Goal: Task Accomplishment & Management: Manage account settings

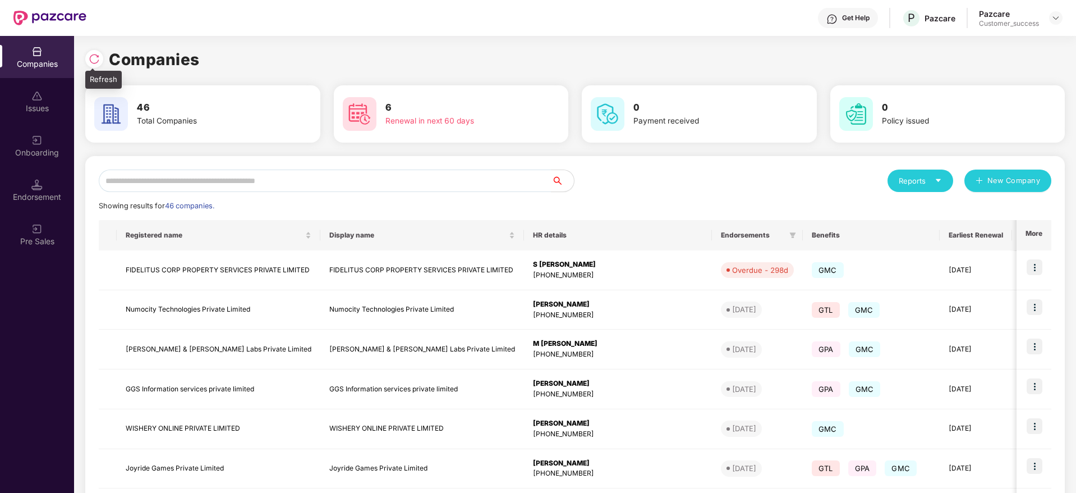
click at [92, 53] on img at bounding box center [94, 58] width 11 height 11
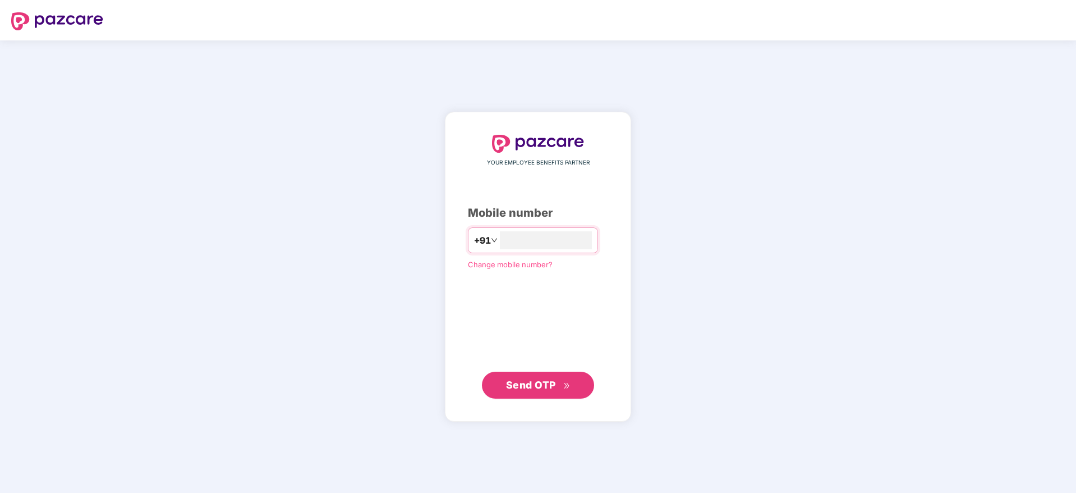
type input "**********"
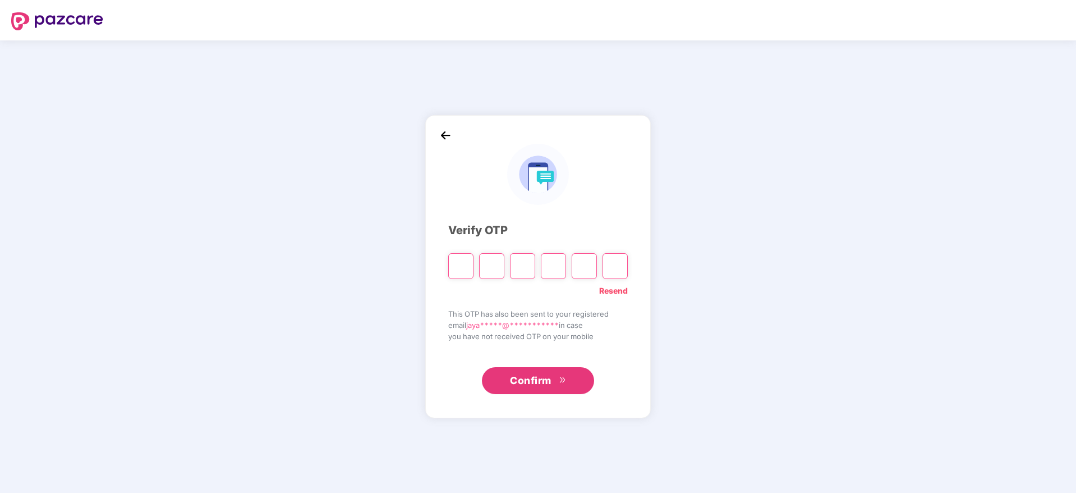
paste input "*"
type input "*"
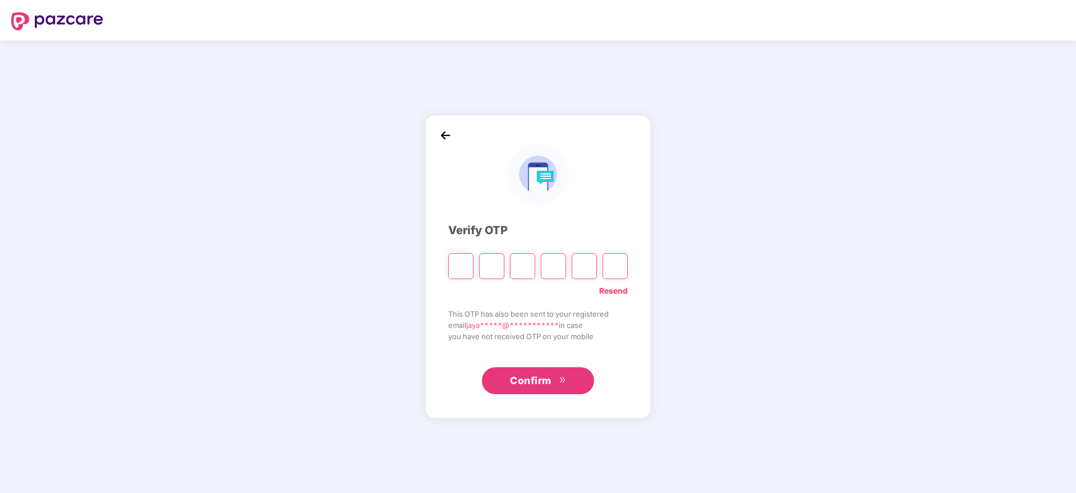
type input "*"
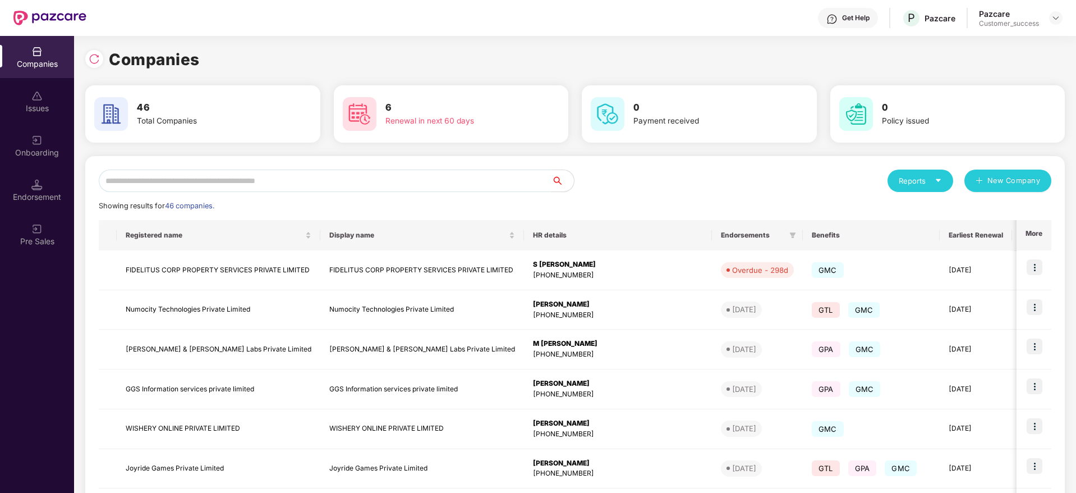
click at [357, 178] on input "text" at bounding box center [325, 180] width 453 height 22
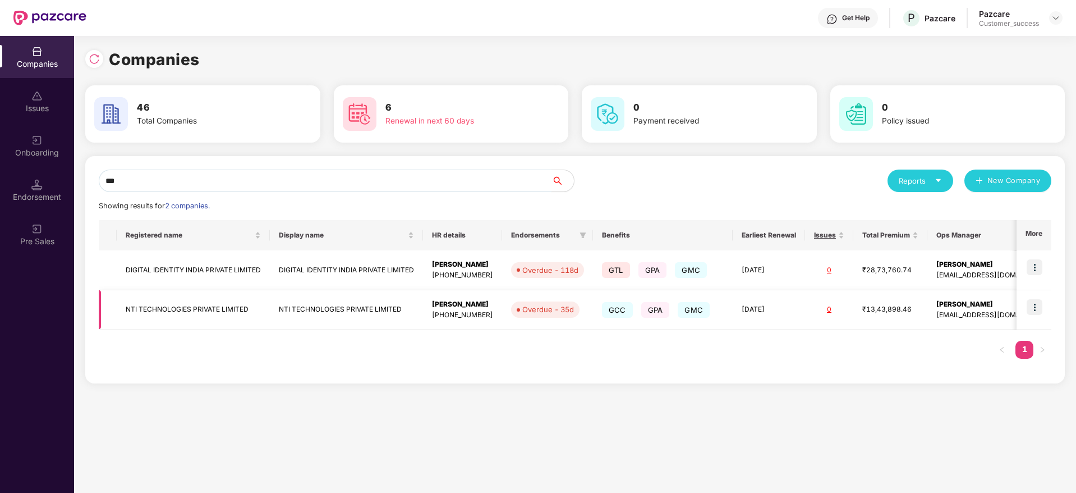
type input "***"
click at [1040, 309] on img at bounding box center [1035, 307] width 16 height 16
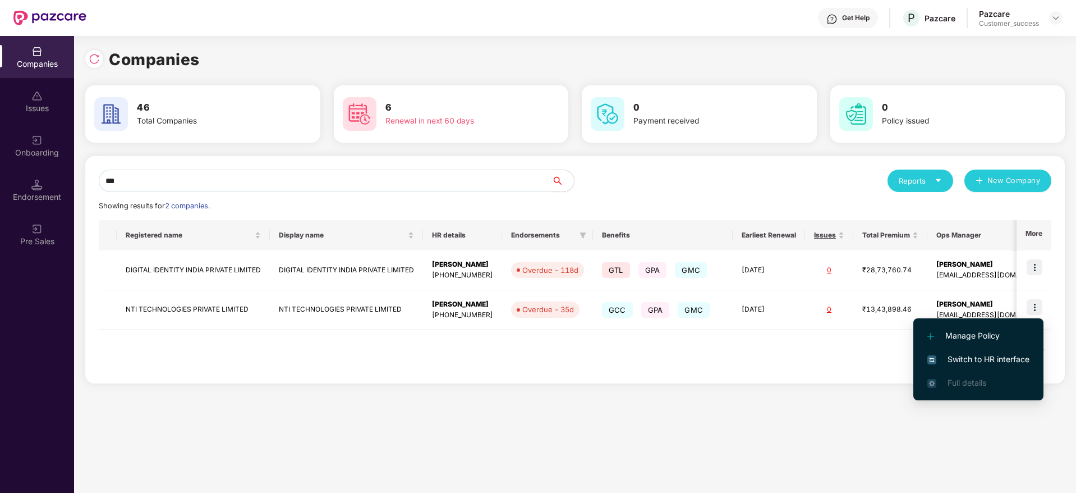
click at [987, 359] on span "Switch to HR interface" at bounding box center [978, 359] width 102 height 12
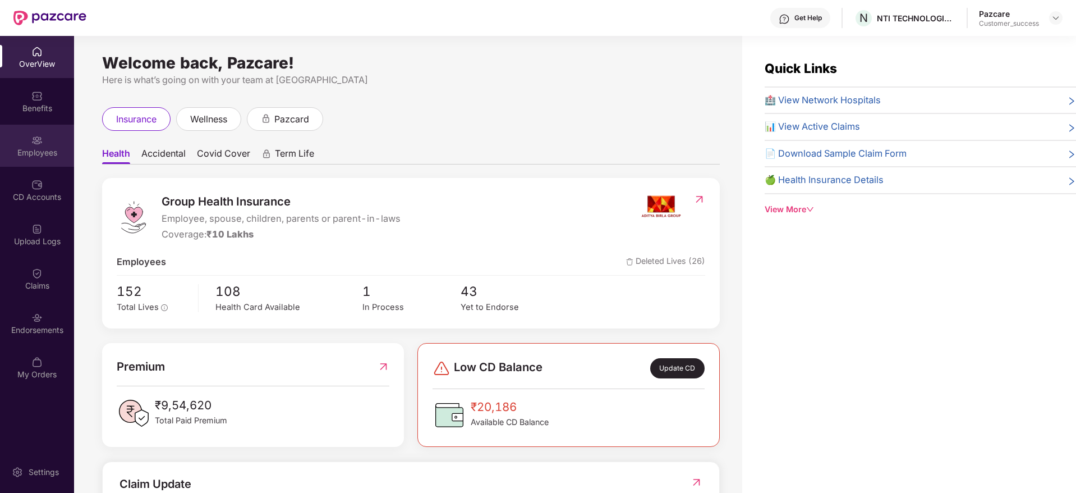
click at [33, 151] on div "Employees" at bounding box center [37, 152] width 74 height 11
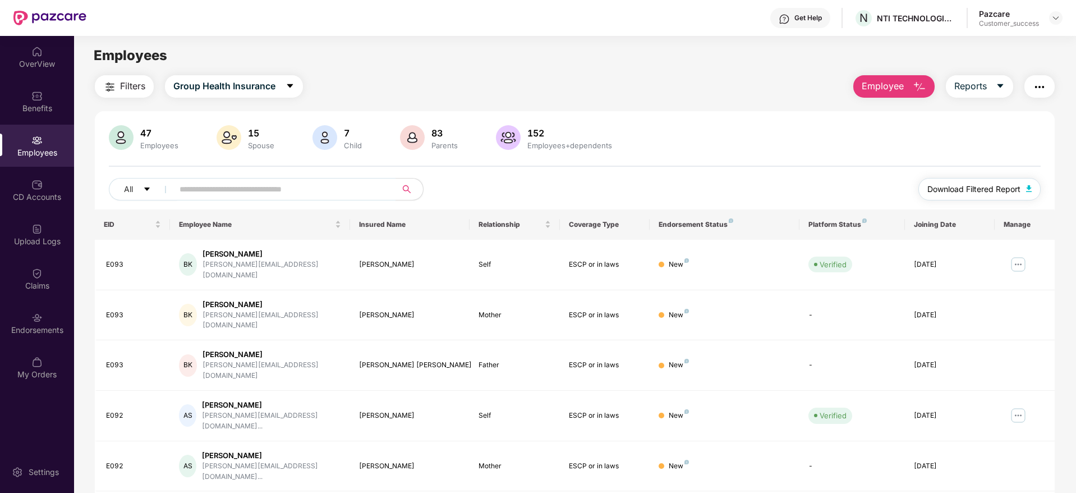
click at [953, 186] on span "Download Filtered Report" at bounding box center [973, 189] width 93 height 12
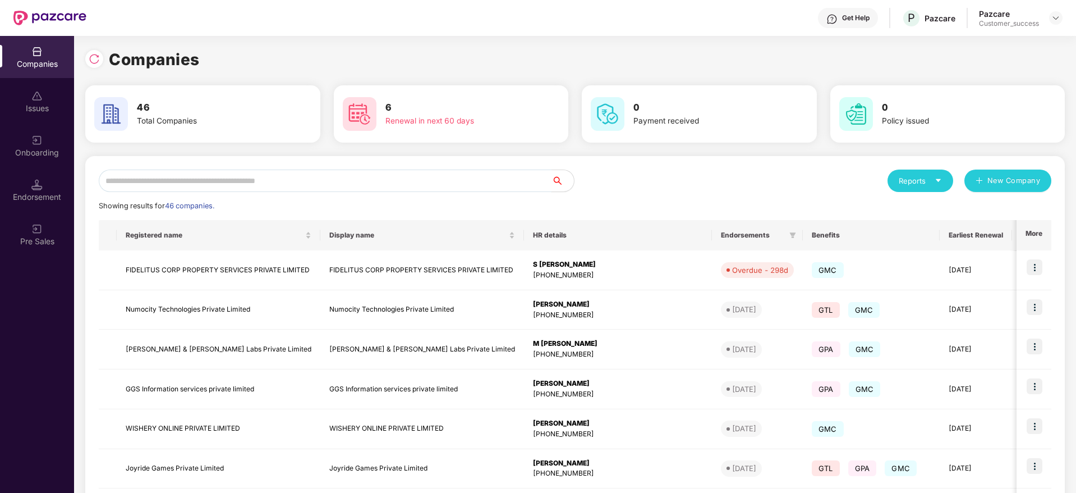
click at [316, 181] on input "text" at bounding box center [325, 180] width 453 height 22
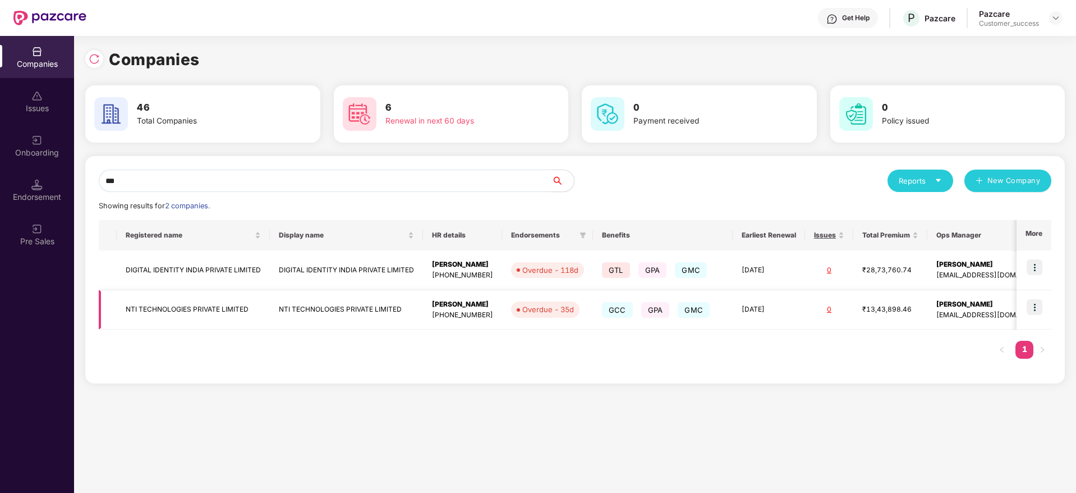
type input "***"
click at [179, 319] on td "NTI TECHNOLOGIES PRIVATE LIMITED" at bounding box center [193, 310] width 153 height 40
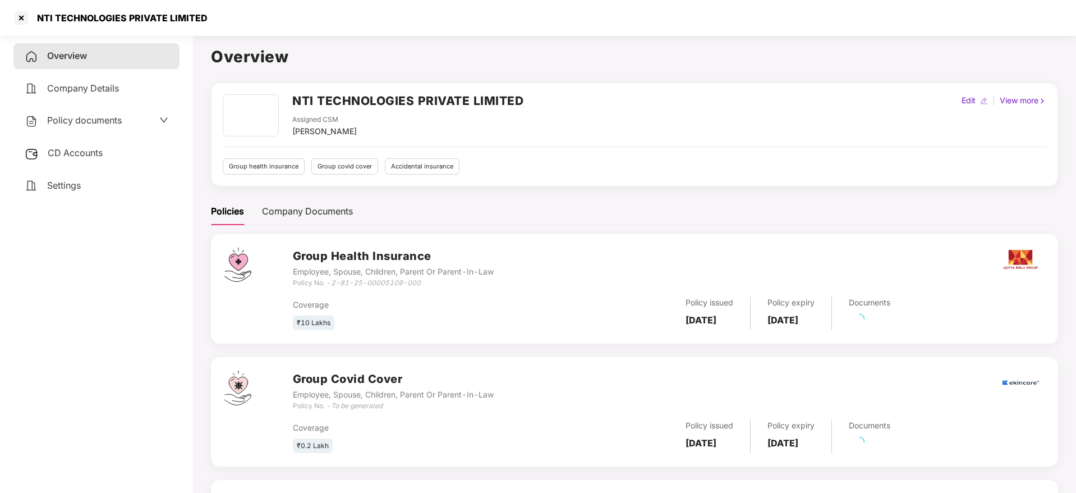
click at [111, 121] on span "Policy documents" at bounding box center [84, 119] width 75 height 11
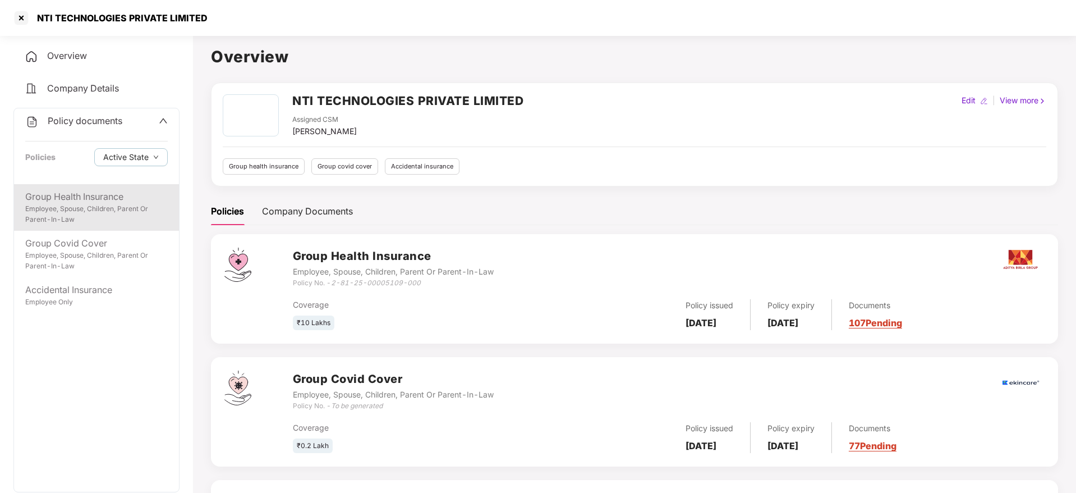
click at [96, 211] on div "Employee, Spouse, Children, Parent Or Parent-In-Law" at bounding box center [96, 214] width 143 height 21
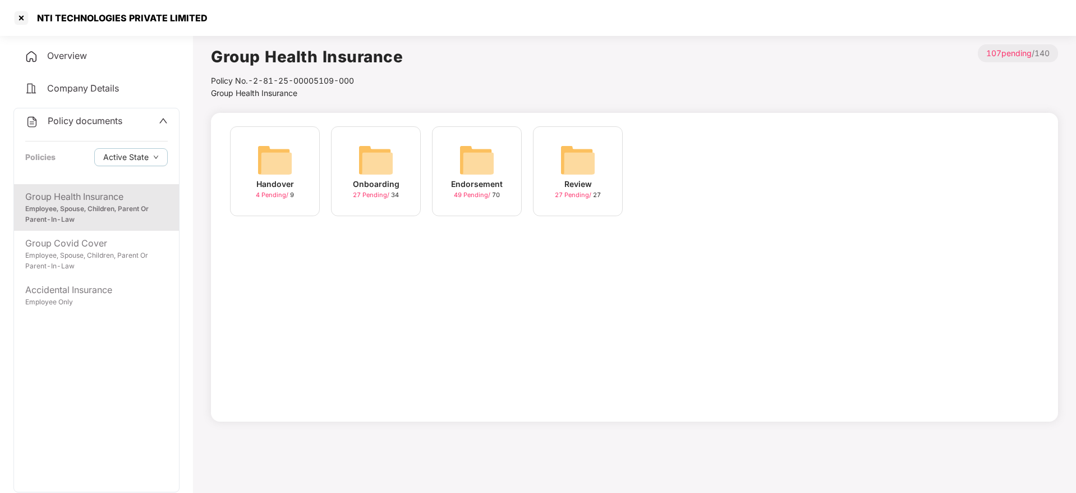
click at [486, 180] on div "Endorsement" at bounding box center [477, 184] width 52 height 12
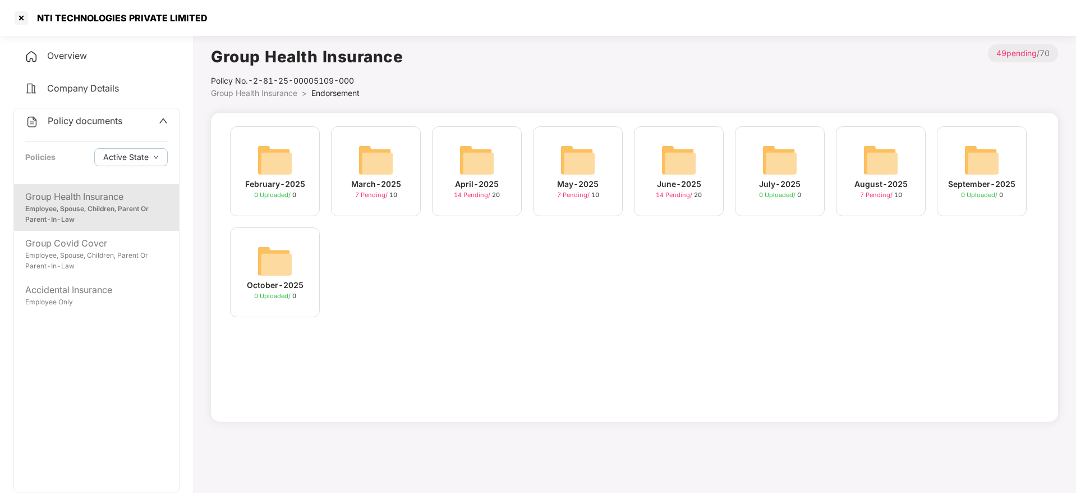
click at [895, 169] on img at bounding box center [881, 160] width 36 height 36
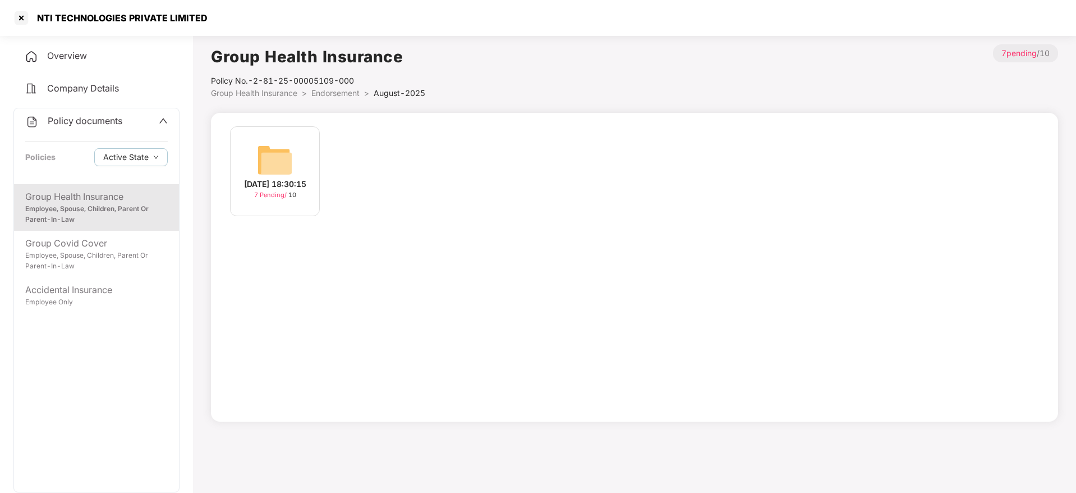
click at [285, 158] on img at bounding box center [275, 160] width 36 height 36
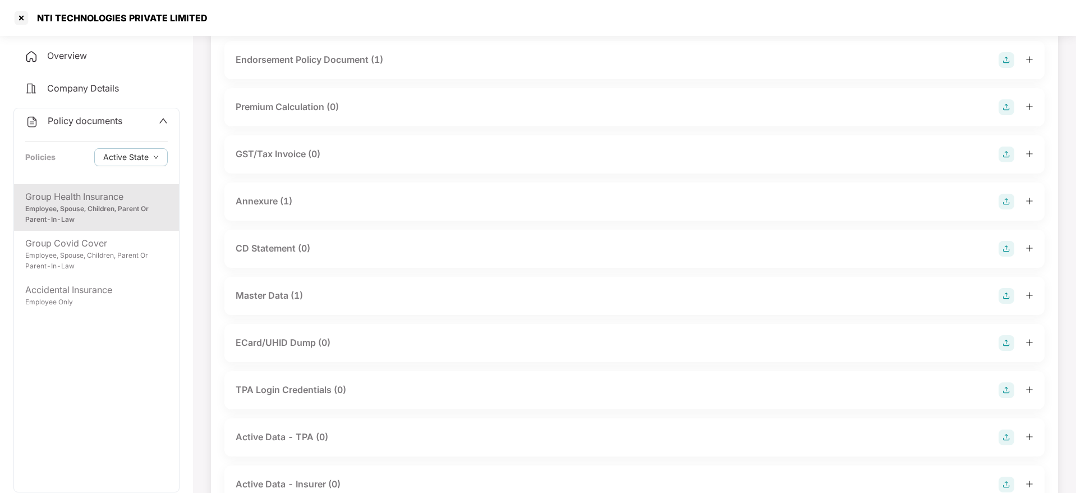
scroll to position [88, 0]
click at [368, 299] on div "Master Data (1)" at bounding box center [635, 294] width 798 height 16
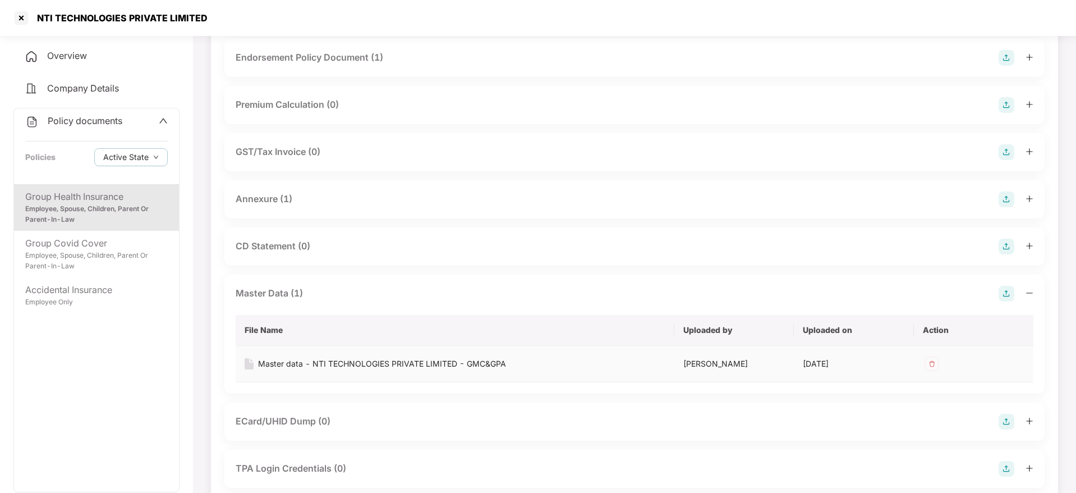
click at [351, 370] on td "Master data - NTI TECHNOLOGIES PRIVATE LIMITED - GMC&GPA" at bounding box center [455, 364] width 439 height 36
click at [375, 361] on div "Master data - NTI TECHNOLOGIES PRIVATE LIMITED - GMC&GPA" at bounding box center [382, 363] width 248 height 12
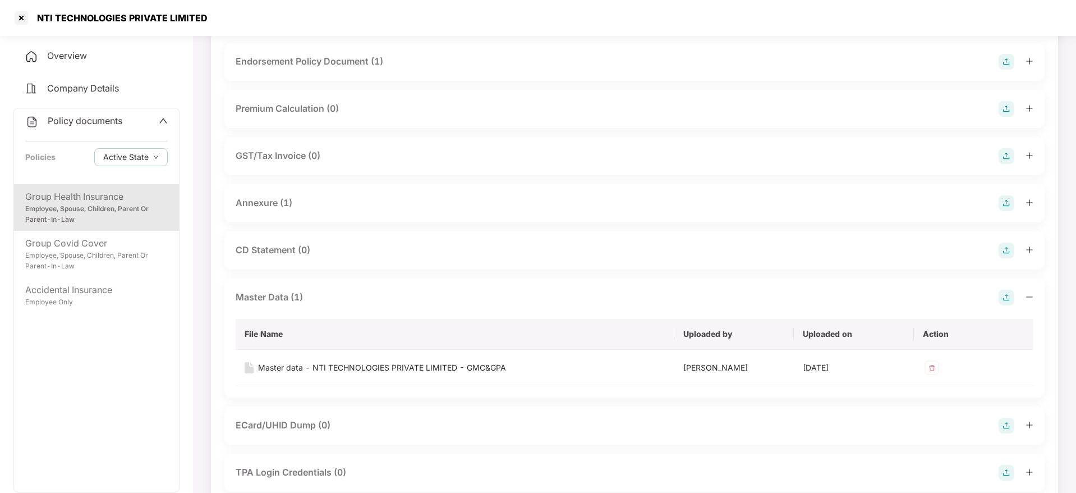
scroll to position [61, 0]
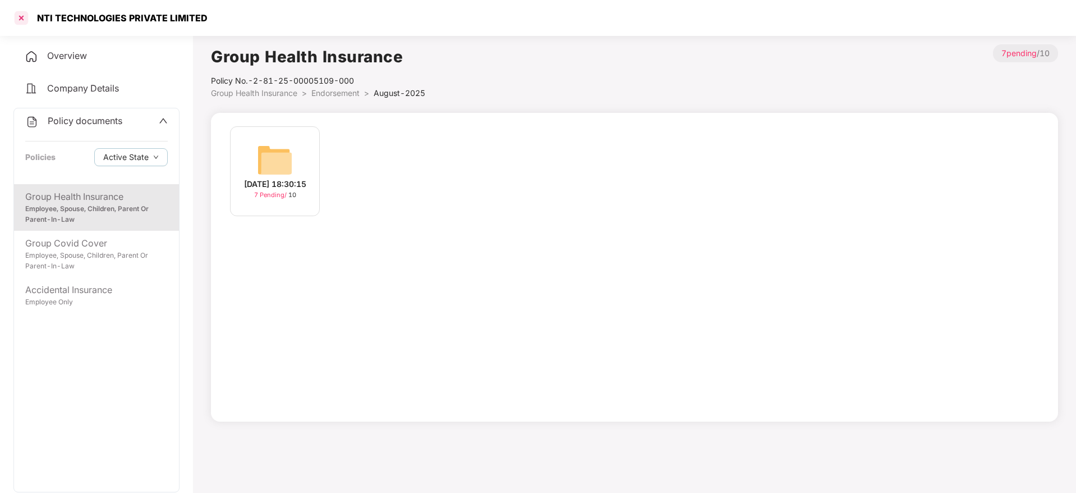
click at [17, 17] on div at bounding box center [21, 18] width 18 height 18
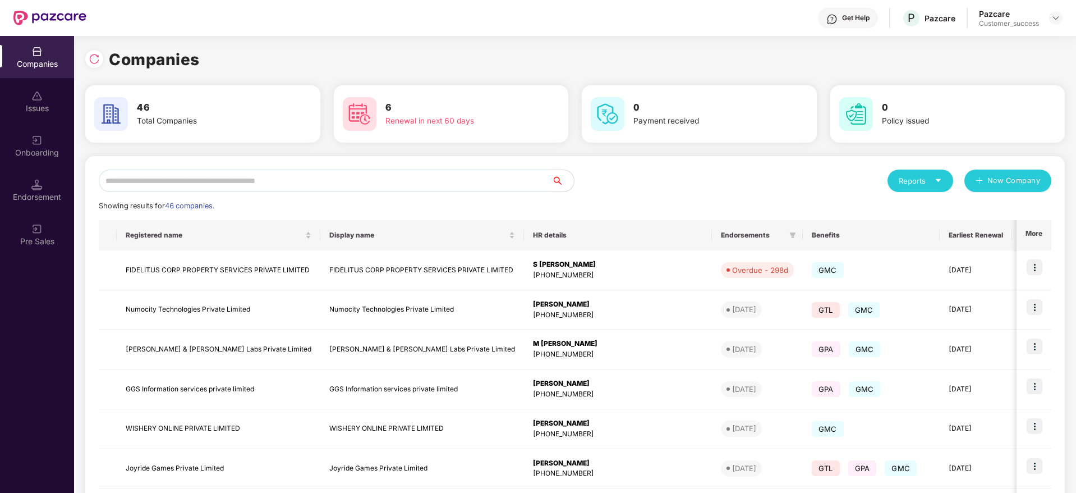
click at [334, 180] on input "text" at bounding box center [325, 180] width 453 height 22
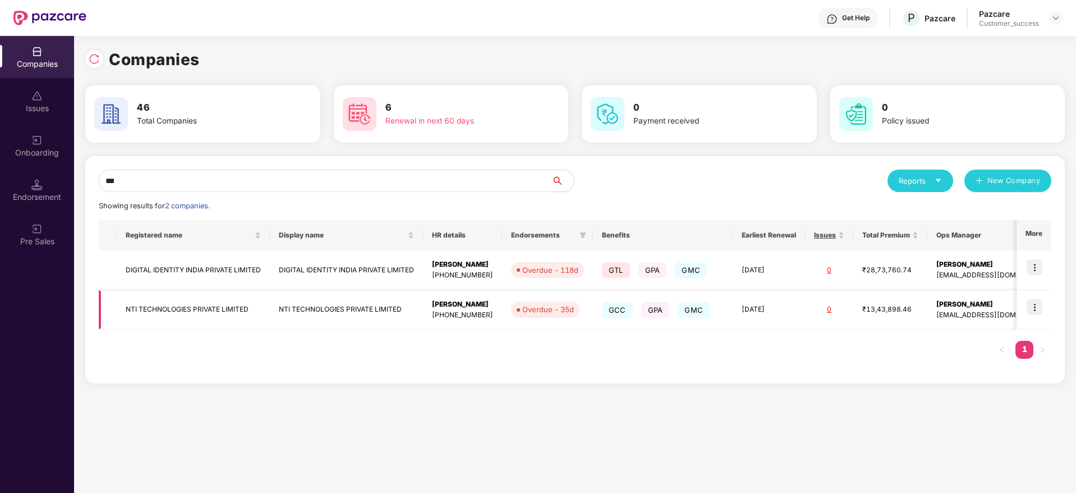
type input "***"
click at [1041, 307] on img at bounding box center [1035, 307] width 16 height 16
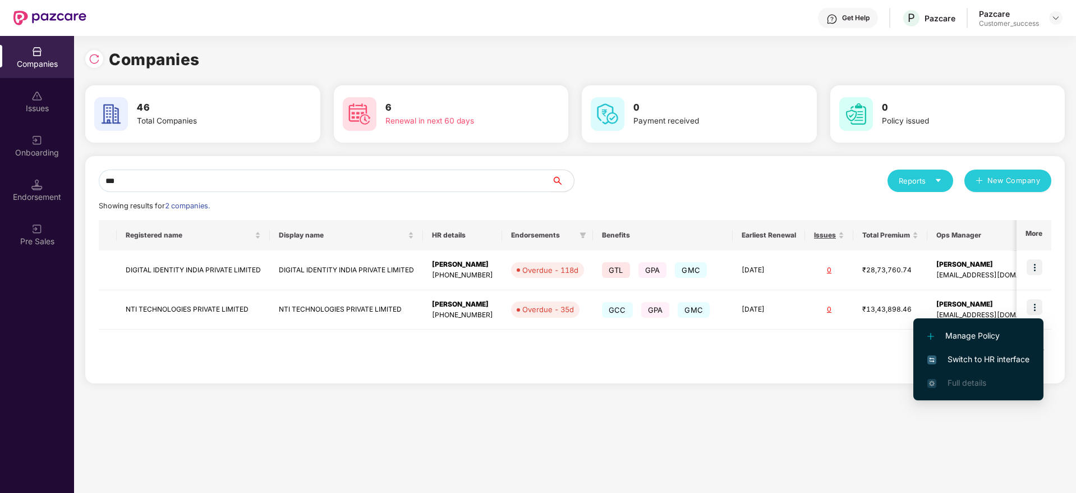
click at [1001, 355] on span "Switch to HR interface" at bounding box center [978, 359] width 102 height 12
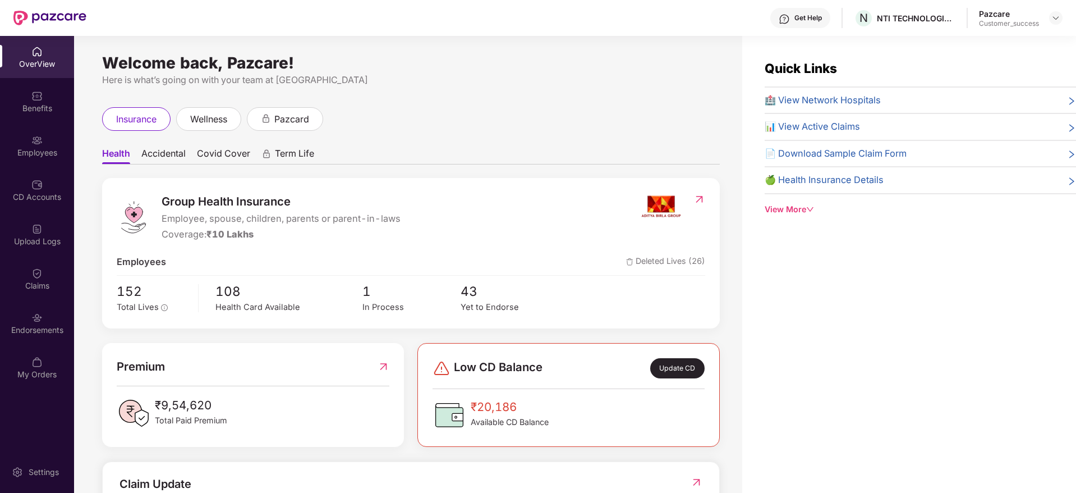
click at [40, 148] on div "Employees" at bounding box center [37, 152] width 74 height 11
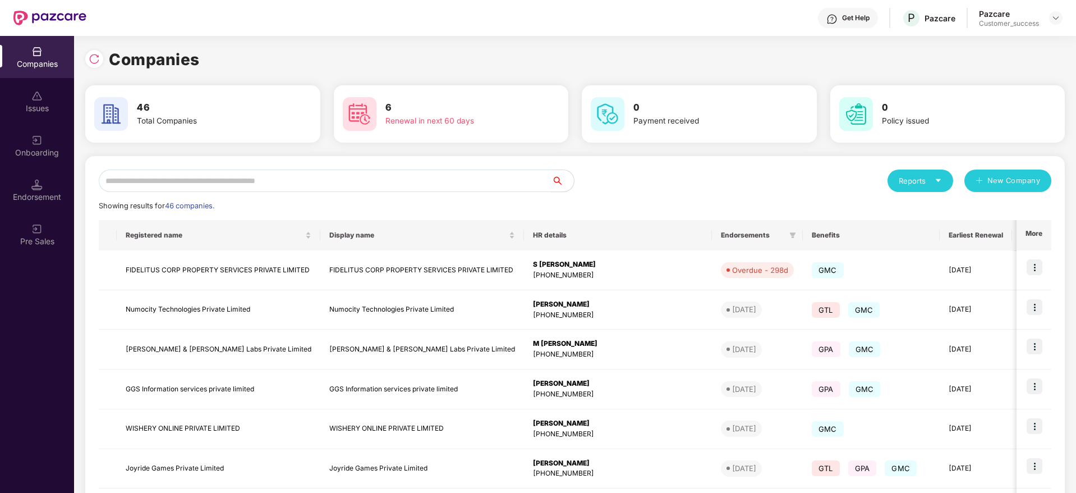
click at [318, 178] on input "text" at bounding box center [325, 180] width 453 height 22
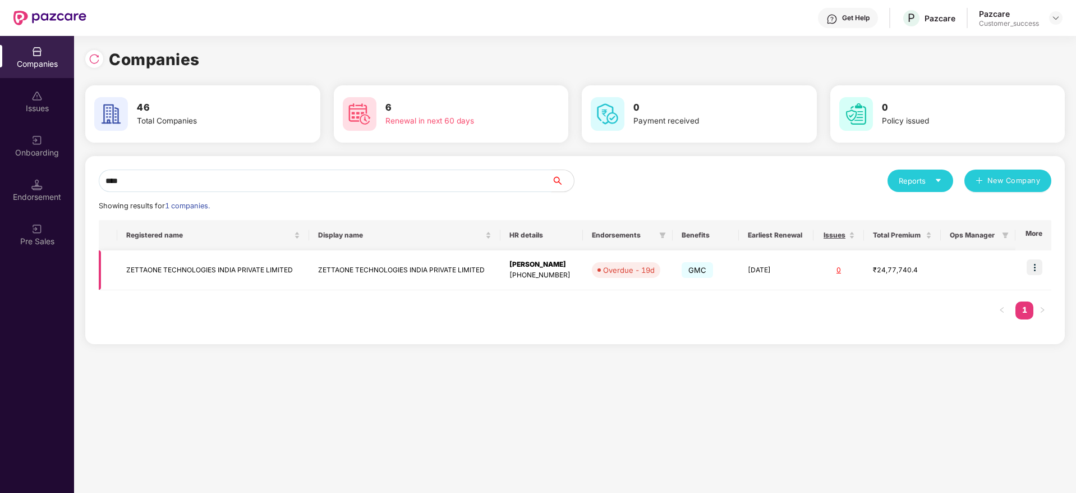
type input "****"
click at [1033, 264] on img at bounding box center [1035, 267] width 16 height 16
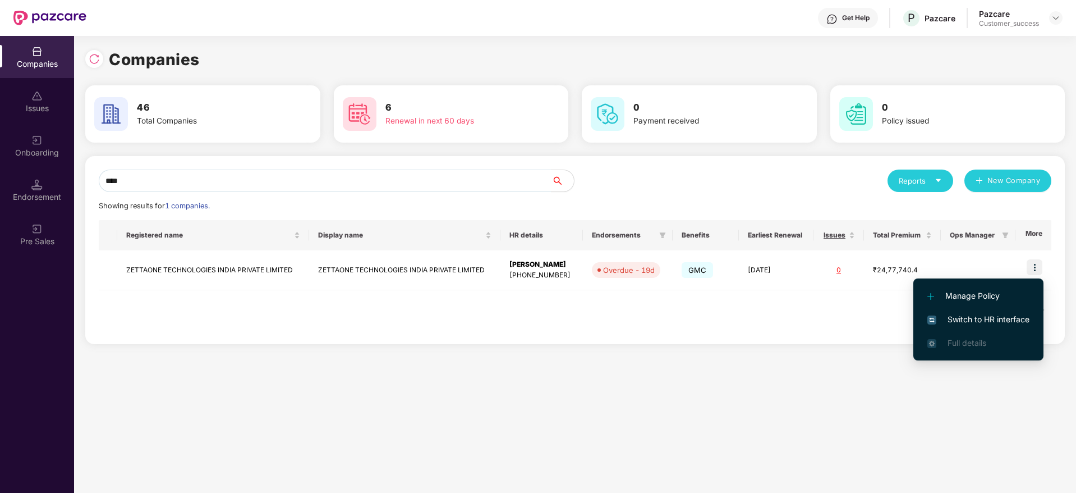
click at [1008, 316] on span "Switch to HR interface" at bounding box center [978, 319] width 102 height 12
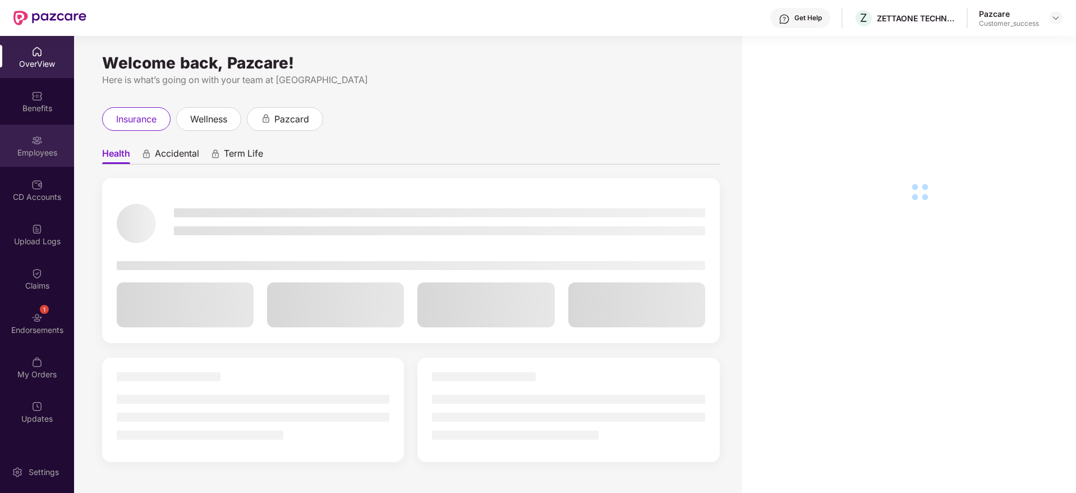
click at [31, 143] on img at bounding box center [36, 140] width 11 height 11
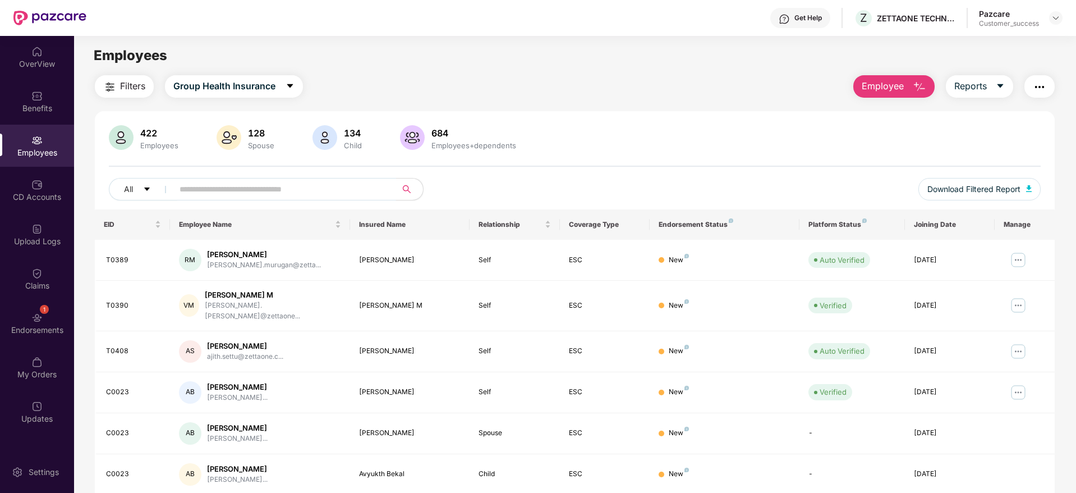
click at [241, 194] on input "text" at bounding box center [280, 189] width 201 height 17
paste input "*****"
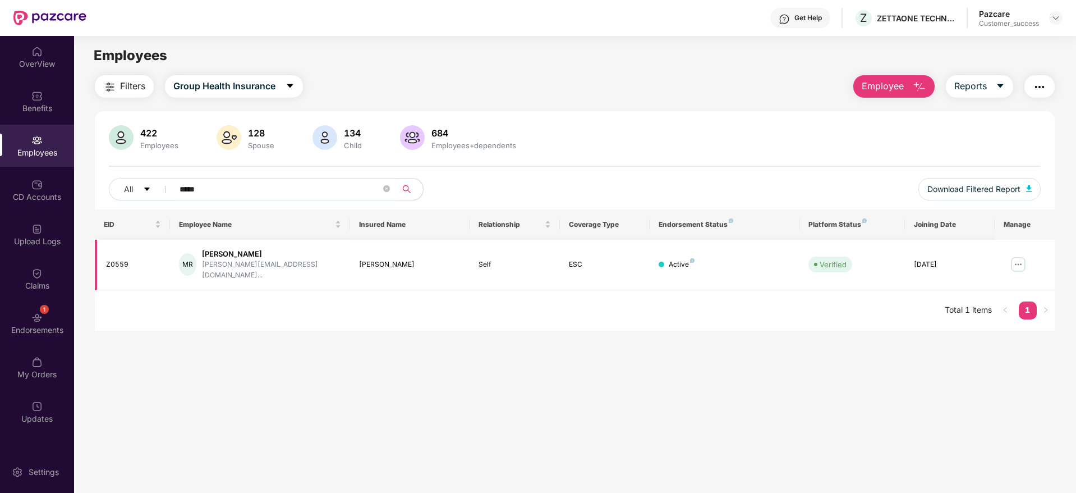
type input "*****"
click at [1021, 255] on img at bounding box center [1018, 264] width 18 height 18
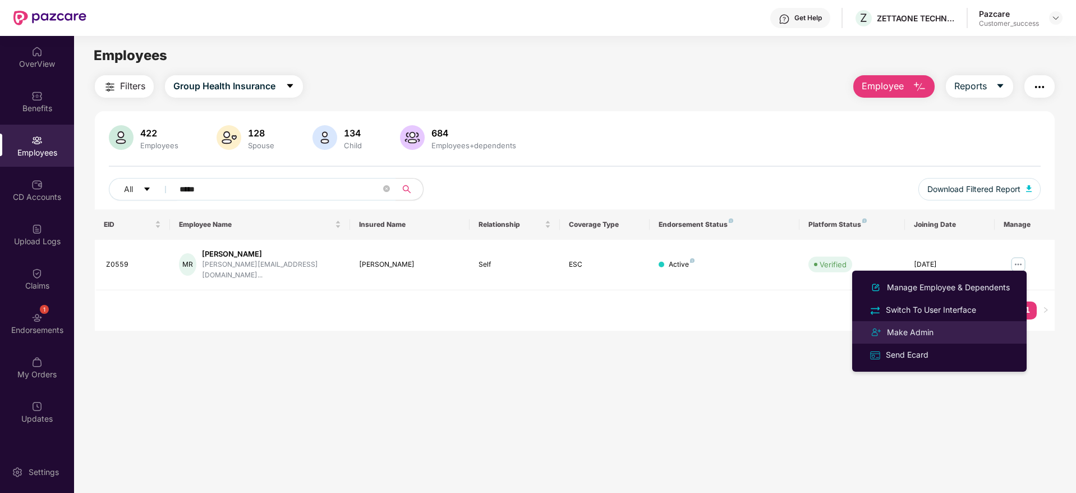
click at [938, 336] on div "Make Admin" at bounding box center [939, 331] width 145 height 13
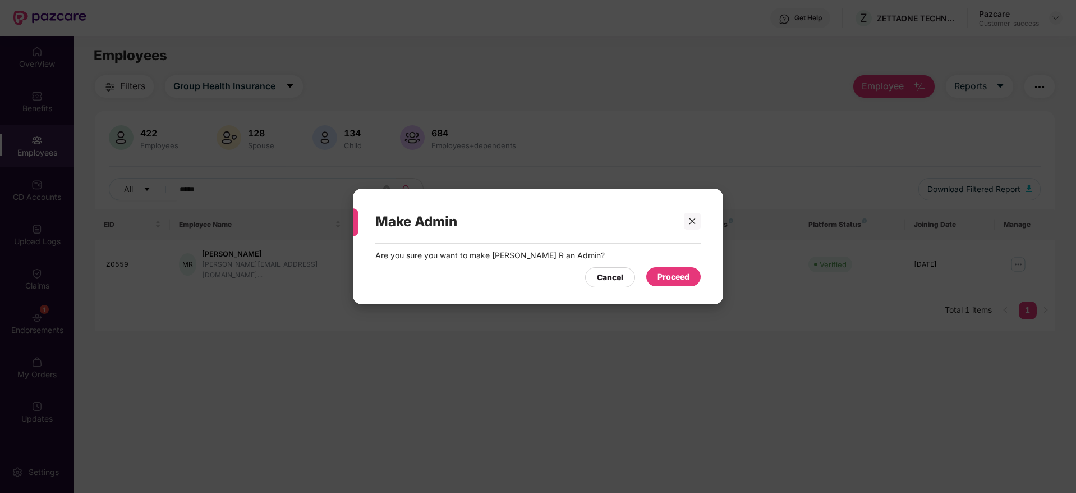
click at [683, 277] on div "Proceed" at bounding box center [674, 276] width 32 height 12
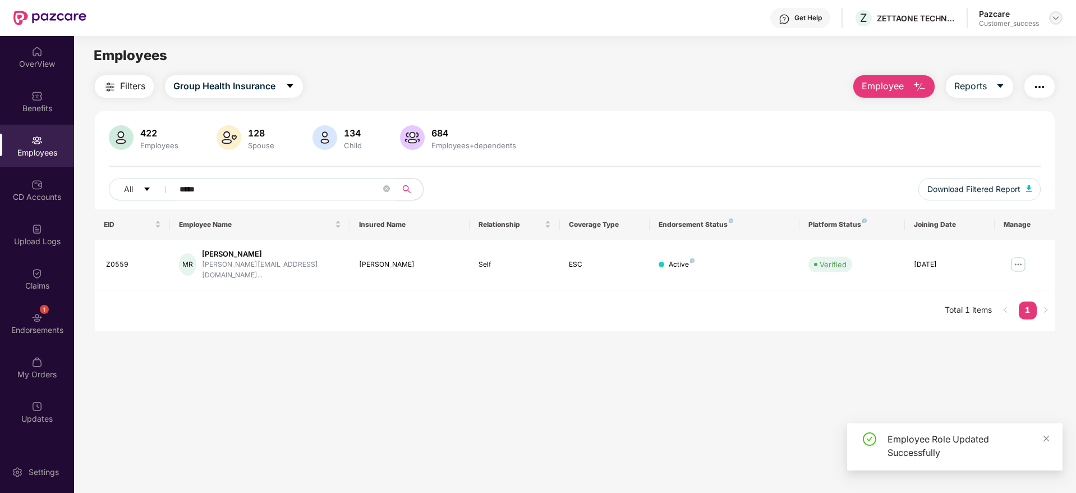
click at [1056, 16] on img at bounding box center [1055, 17] width 9 height 9
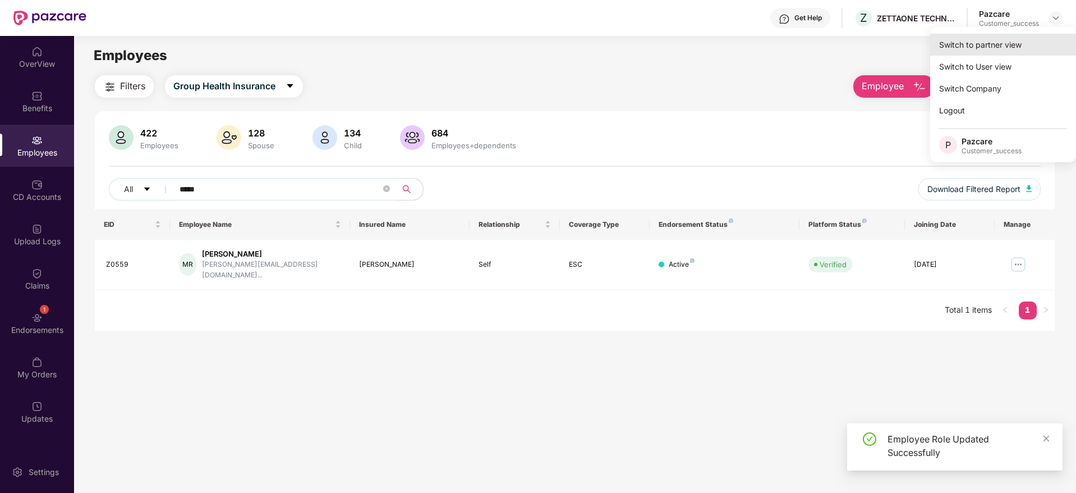
click at [1015, 41] on div "Switch to partner view" at bounding box center [1003, 45] width 146 height 22
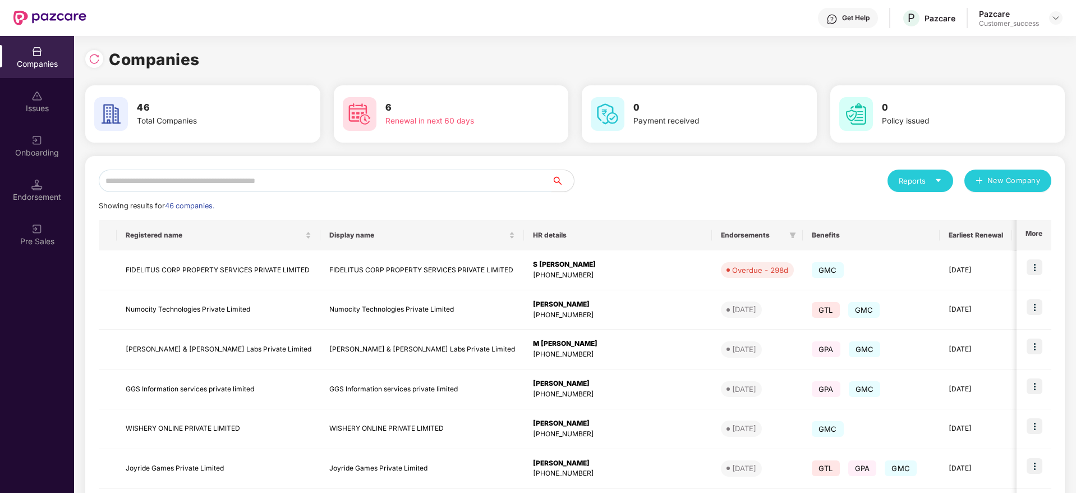
click at [394, 169] on input "text" at bounding box center [325, 180] width 453 height 22
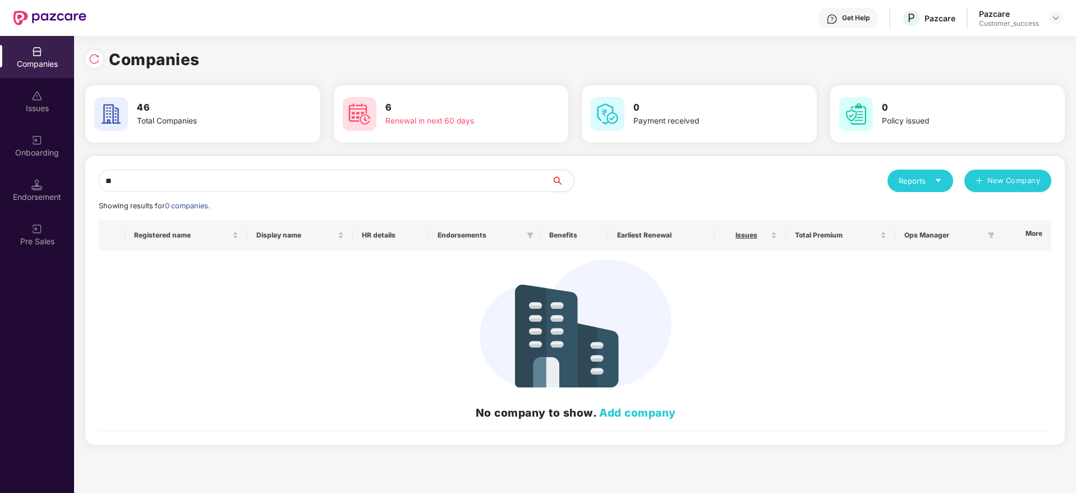
type input "*"
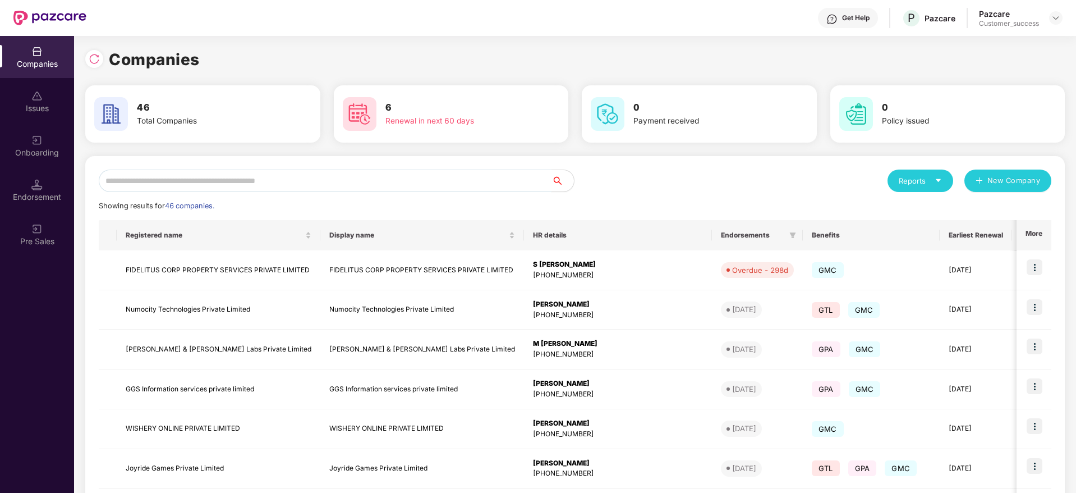
click at [353, 181] on input "text" at bounding box center [325, 180] width 453 height 22
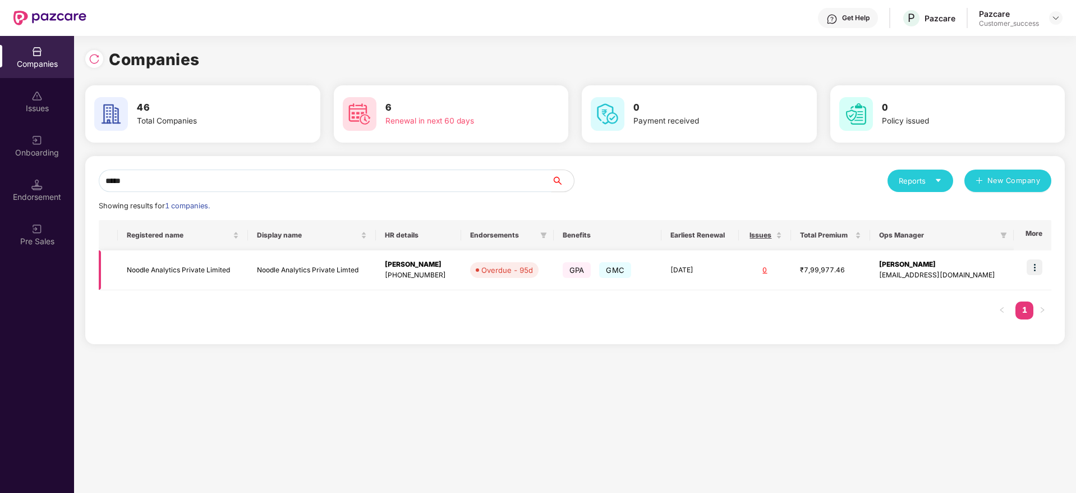
type input "*****"
click at [1042, 268] on img at bounding box center [1035, 267] width 16 height 16
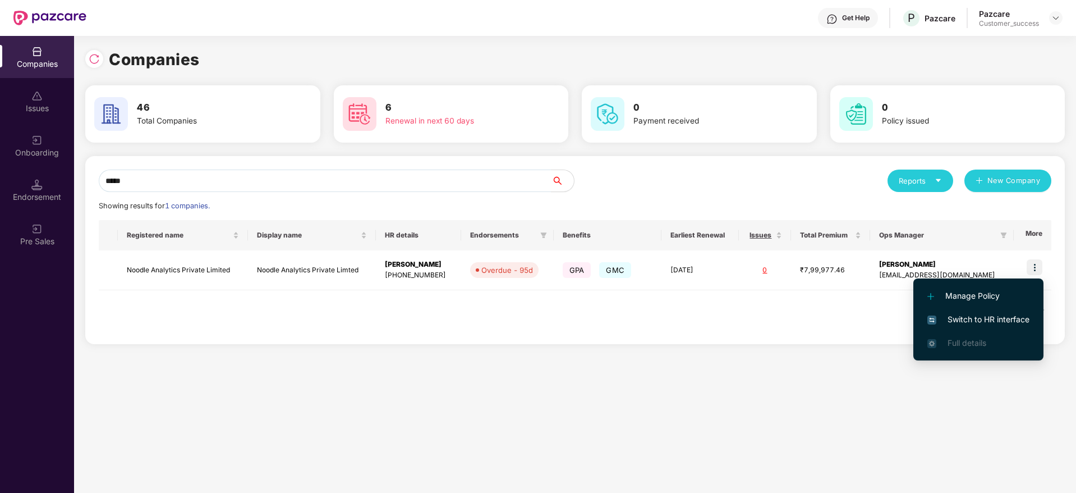
click at [1004, 322] on span "Switch to HR interface" at bounding box center [978, 319] width 102 height 12
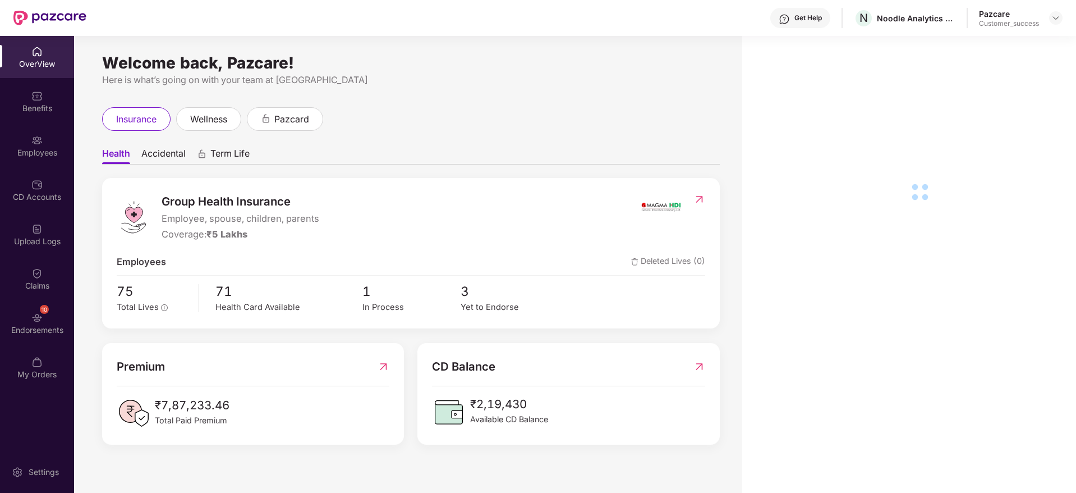
click at [42, 136] on img at bounding box center [36, 140] width 11 height 11
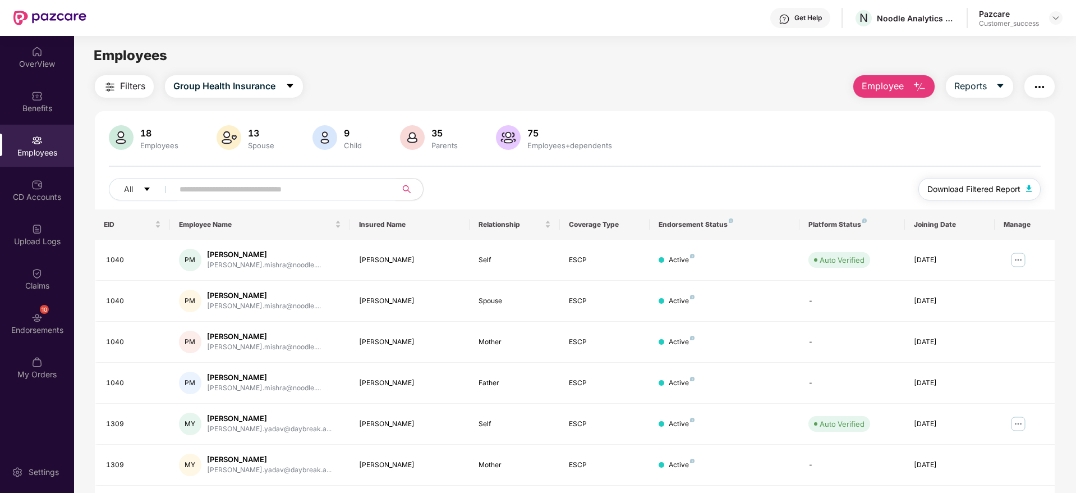
click at [958, 191] on span "Download Filtered Report" at bounding box center [973, 189] width 93 height 12
click at [582, 59] on div "Employees" at bounding box center [574, 55] width 1001 height 21
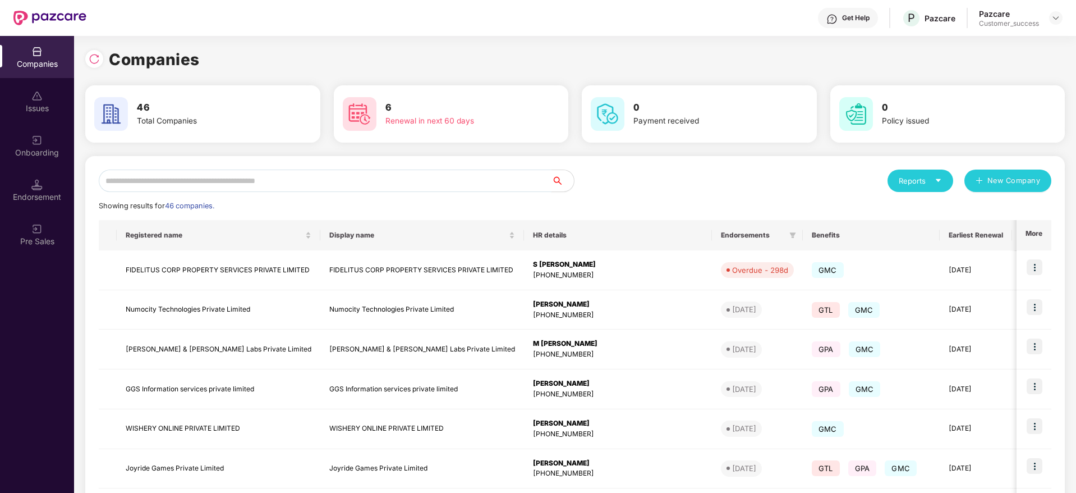
click at [354, 171] on input "text" at bounding box center [325, 180] width 453 height 22
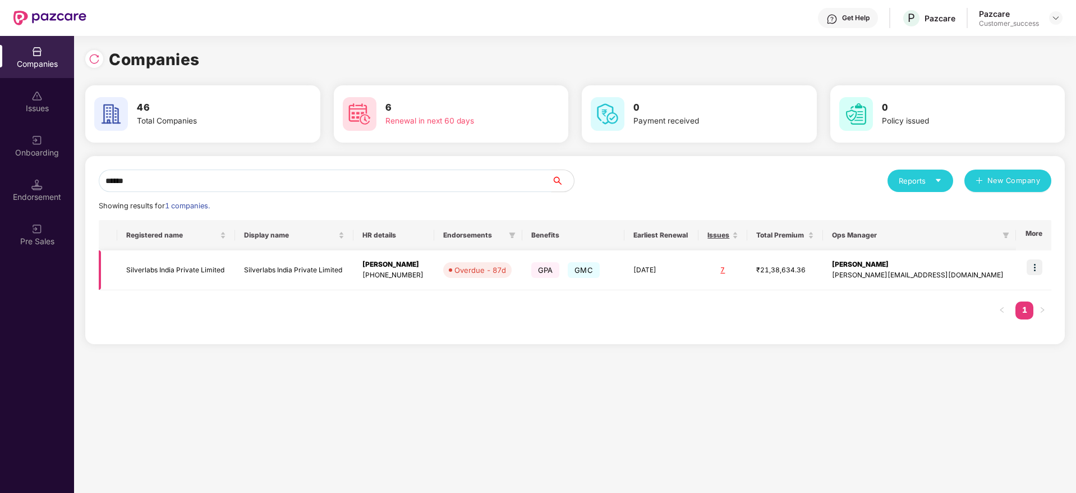
type input "******"
click at [1036, 267] on img at bounding box center [1035, 267] width 16 height 16
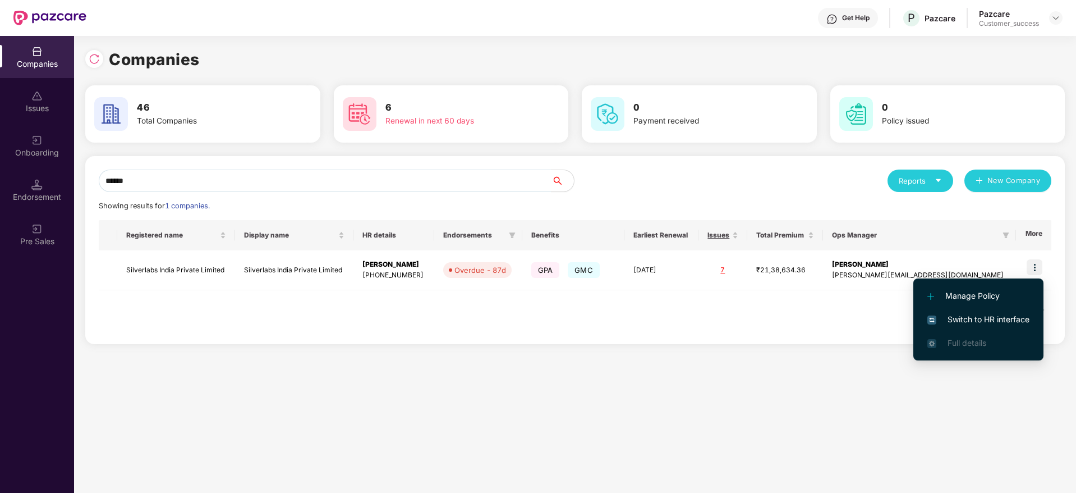
click at [1007, 315] on span "Switch to HR interface" at bounding box center [978, 319] width 102 height 12
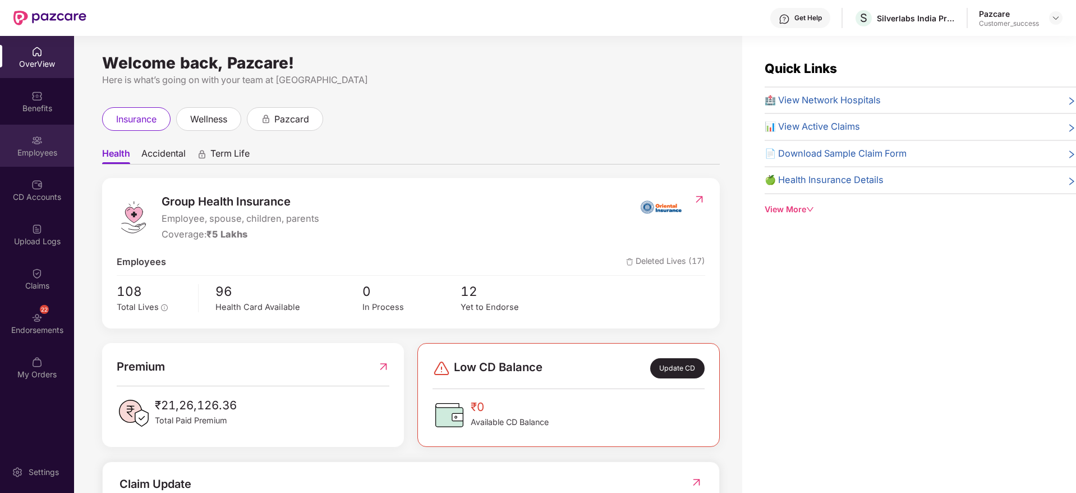
click at [27, 154] on div "Employees" at bounding box center [37, 152] width 74 height 11
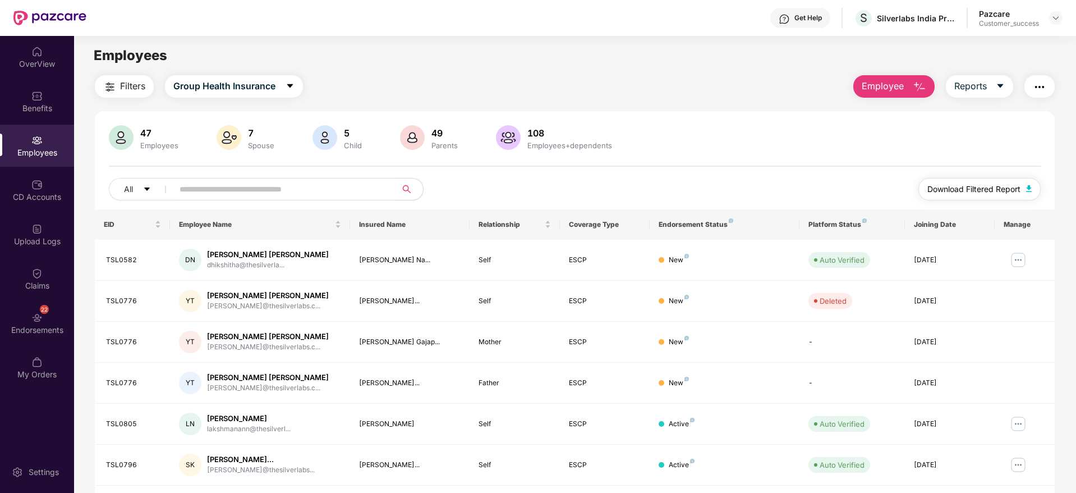
click at [971, 192] on span "Download Filtered Report" at bounding box center [973, 189] width 93 height 12
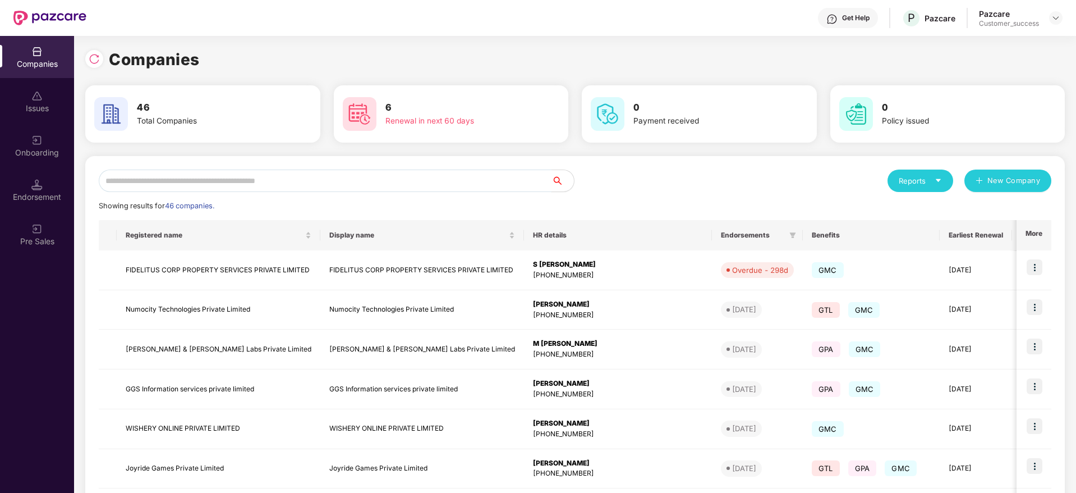
click at [273, 173] on input "text" at bounding box center [325, 180] width 453 height 22
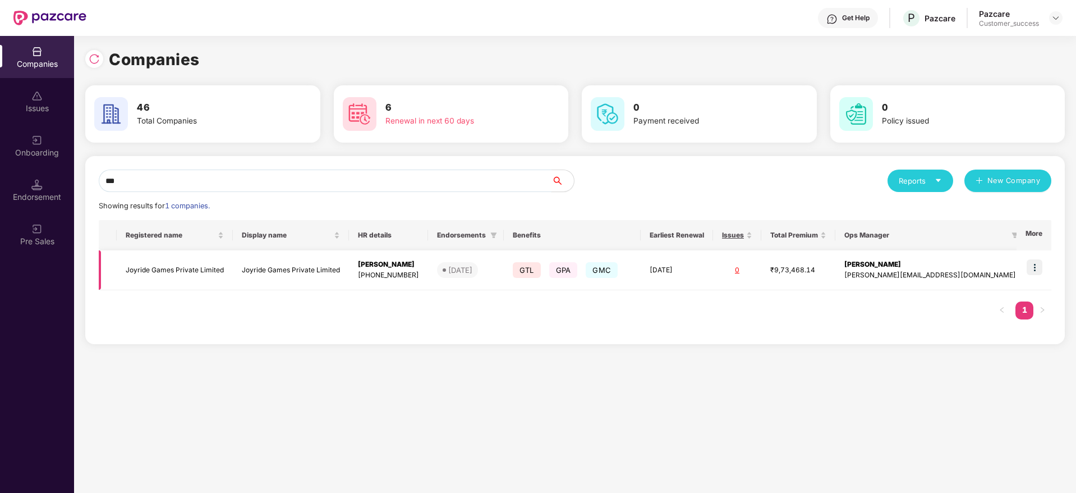
type input "***"
click at [1033, 267] on img at bounding box center [1035, 267] width 16 height 16
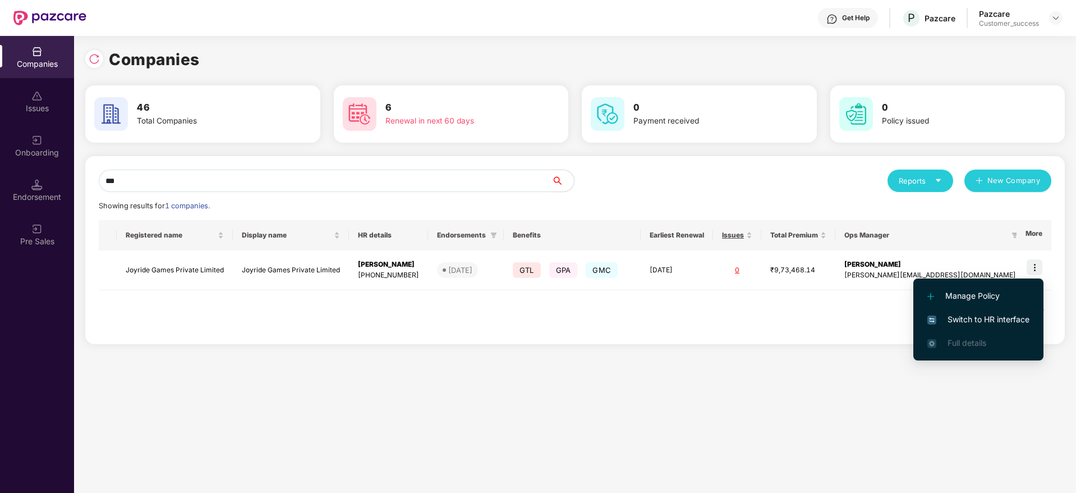
click at [990, 318] on span "Switch to HR interface" at bounding box center [978, 319] width 102 height 12
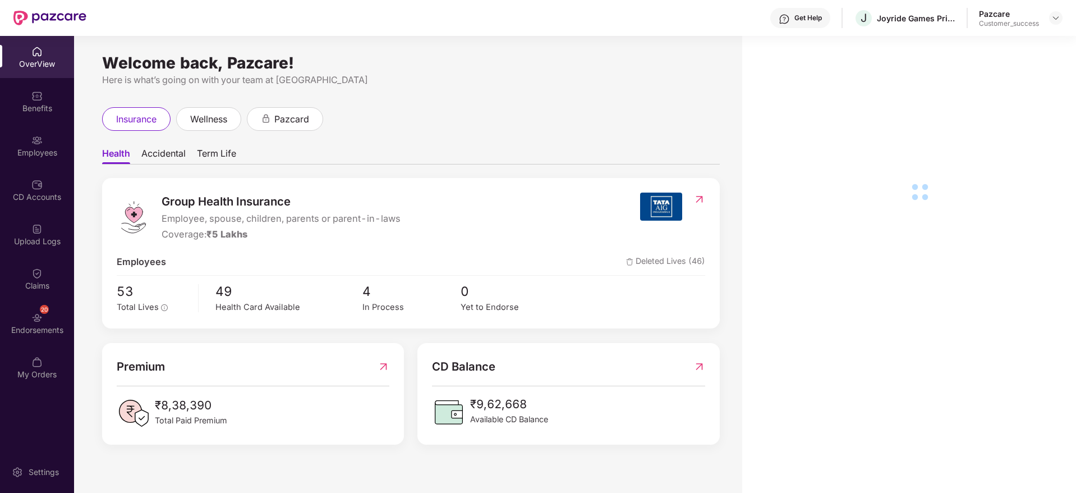
click at [30, 150] on div "Employees" at bounding box center [37, 152] width 74 height 11
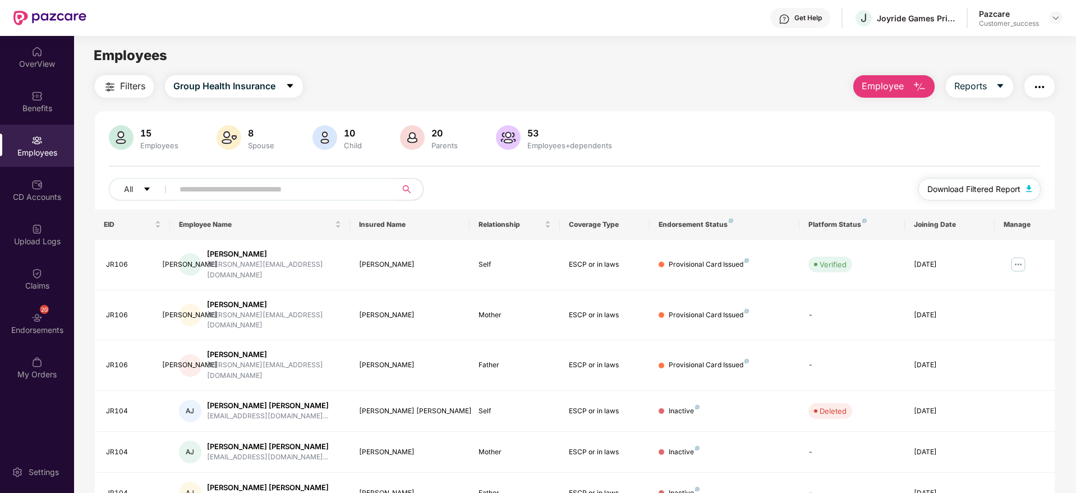
click at [960, 189] on span "Download Filtered Report" at bounding box center [973, 189] width 93 height 12
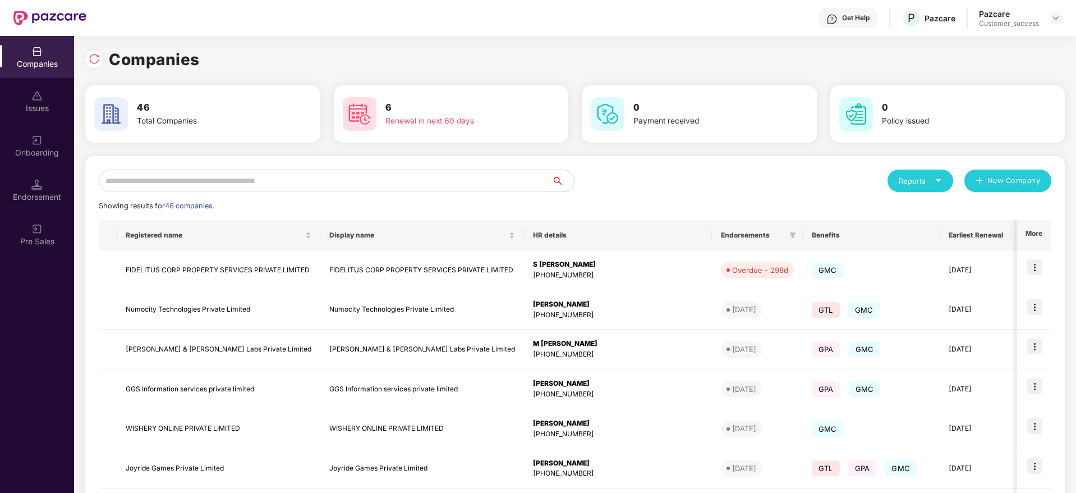
click at [363, 184] on input "text" at bounding box center [325, 180] width 453 height 22
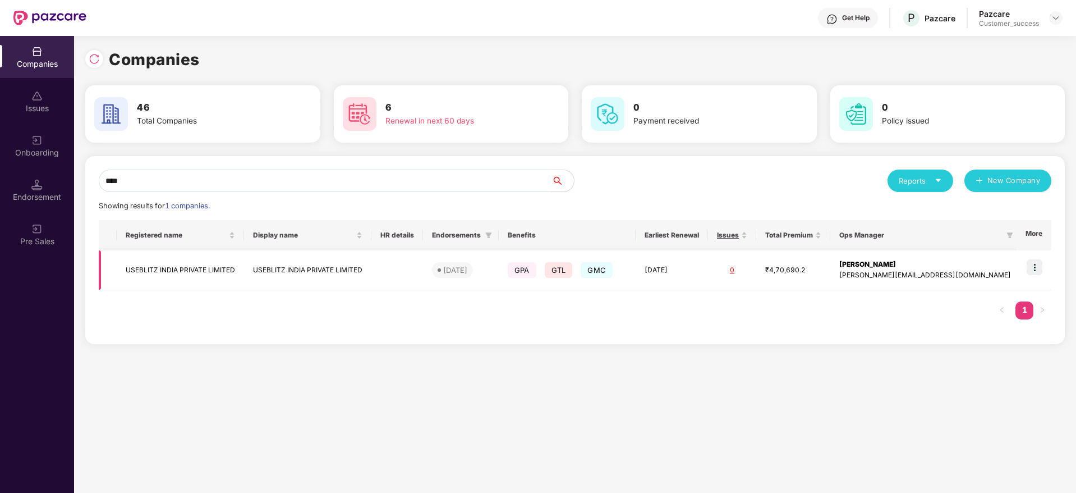
type input "****"
click at [1038, 267] on img at bounding box center [1035, 267] width 16 height 16
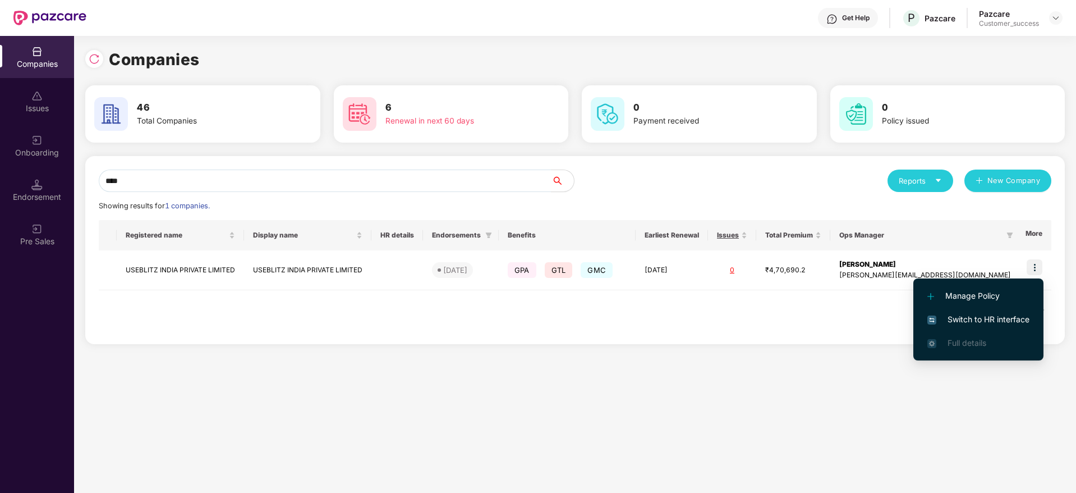
click at [1001, 327] on li "Switch to HR interface" at bounding box center [978, 319] width 130 height 24
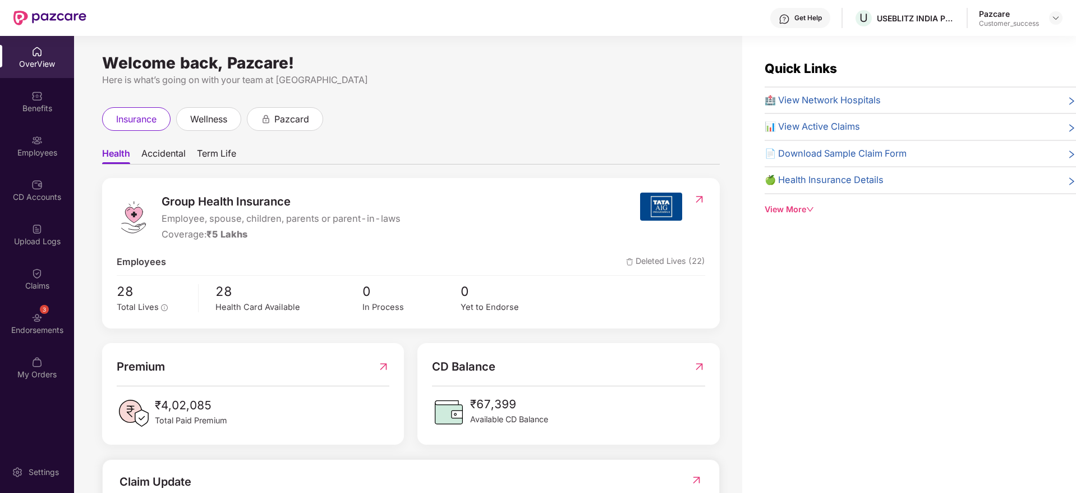
click at [34, 145] on img at bounding box center [36, 140] width 11 height 11
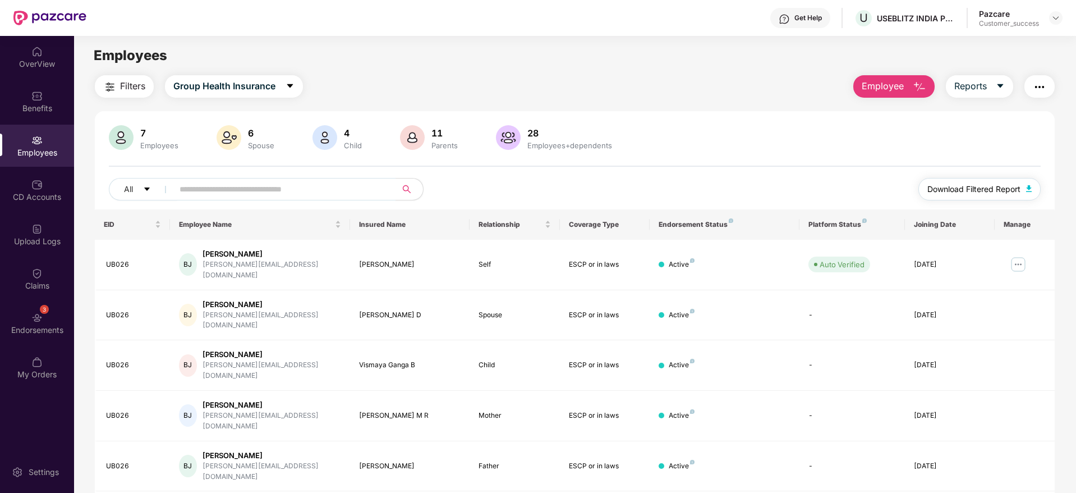
click at [968, 189] on span "Download Filtered Report" at bounding box center [973, 189] width 93 height 12
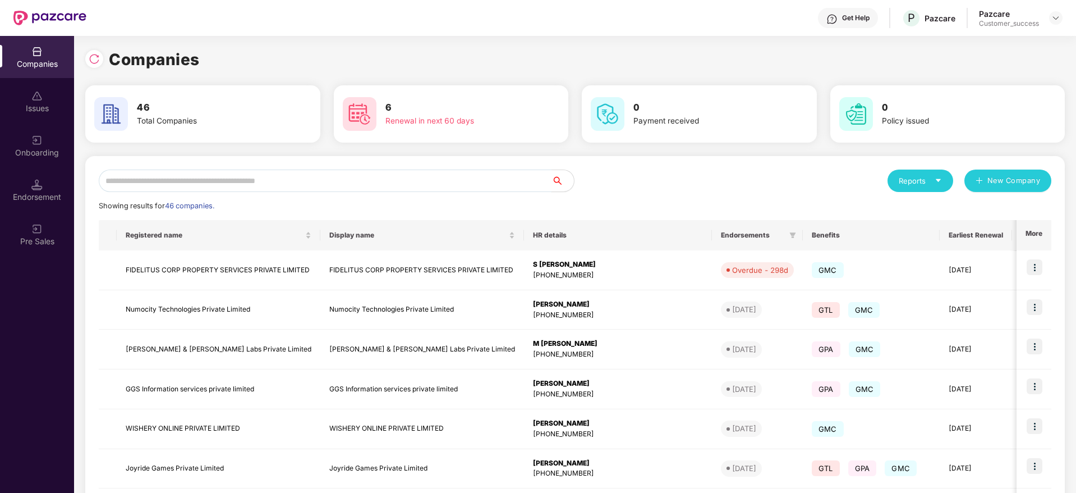
click at [384, 172] on input "text" at bounding box center [325, 180] width 453 height 22
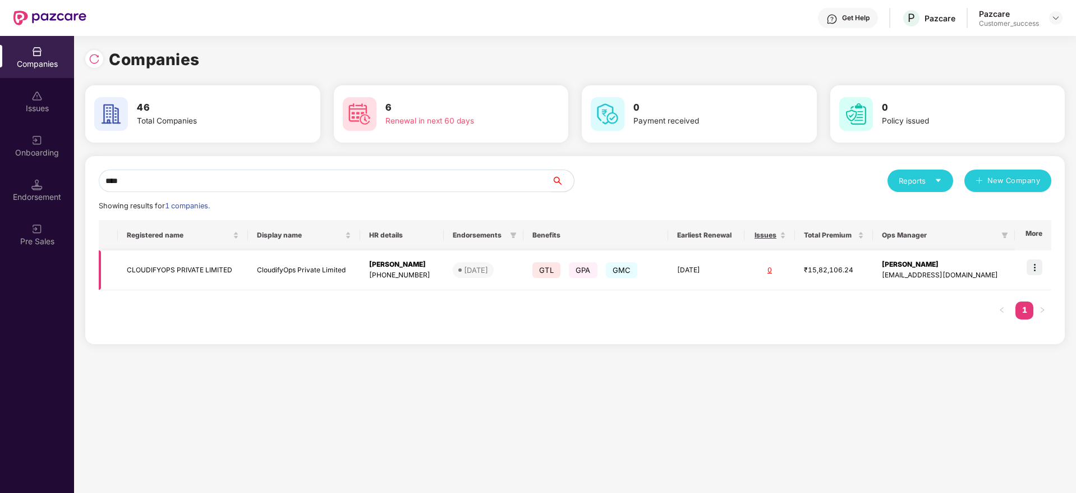
type input "****"
click at [1040, 261] on img at bounding box center [1035, 267] width 16 height 16
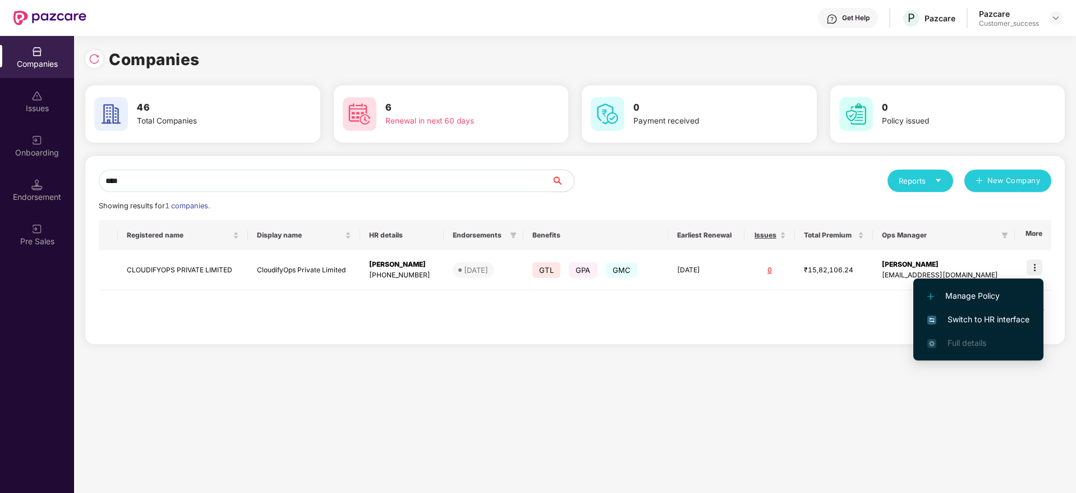
click at [997, 320] on span "Switch to HR interface" at bounding box center [978, 319] width 102 height 12
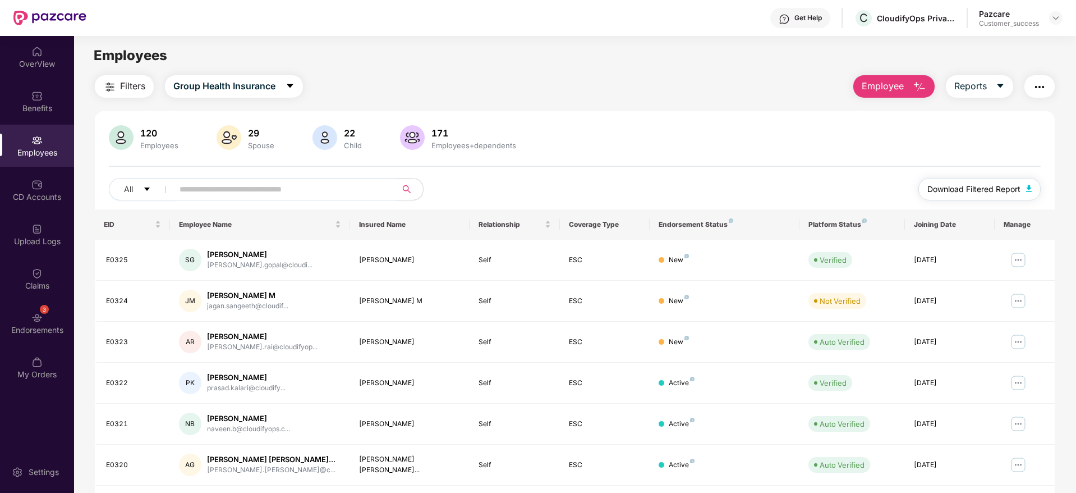
click at [959, 188] on span "Download Filtered Report" at bounding box center [973, 189] width 93 height 12
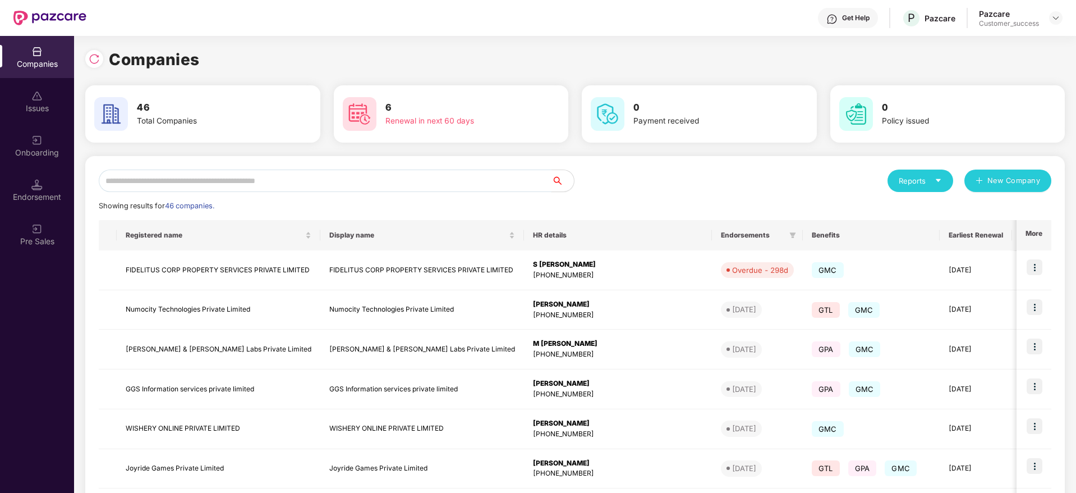
click at [343, 180] on input "text" at bounding box center [325, 180] width 453 height 22
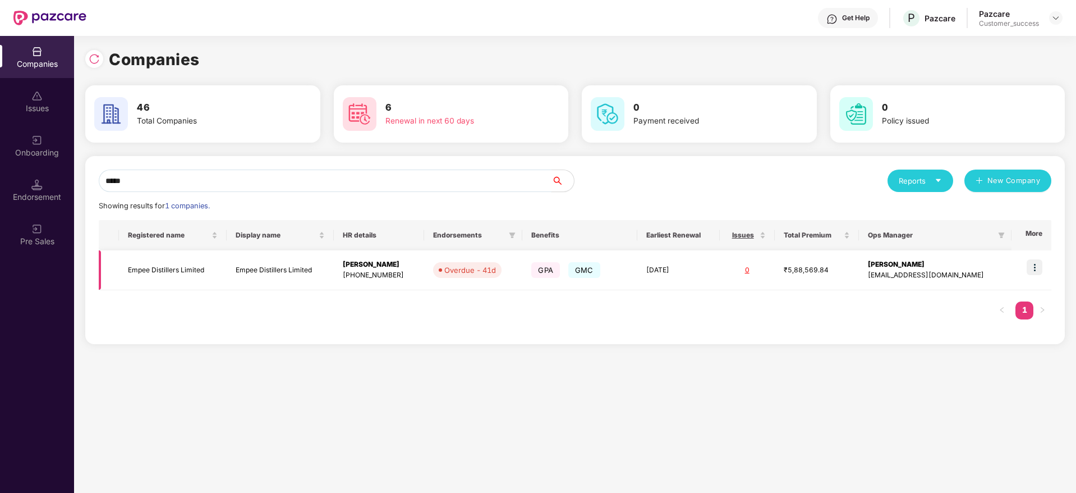
type input "*****"
click at [1036, 266] on img at bounding box center [1035, 267] width 16 height 16
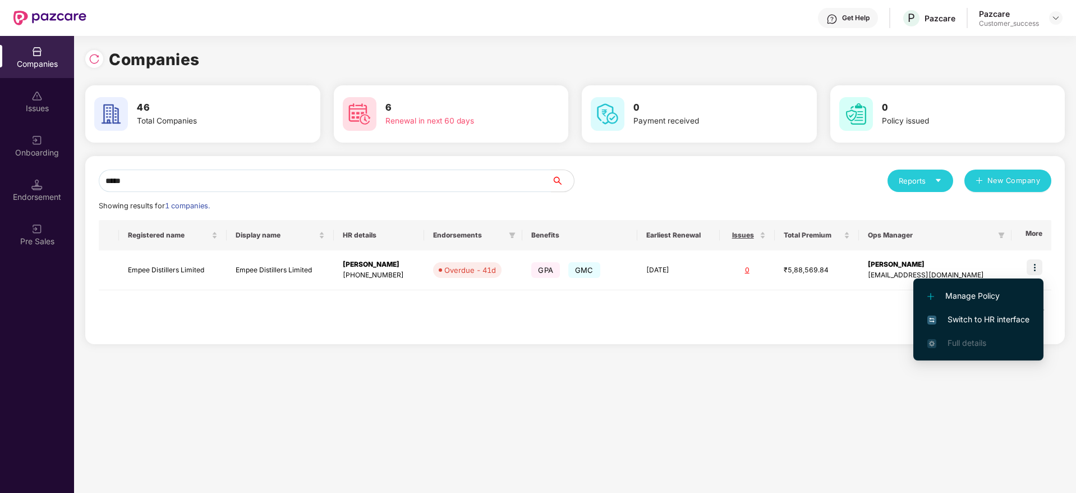
click at [1008, 318] on span "Switch to HR interface" at bounding box center [978, 319] width 102 height 12
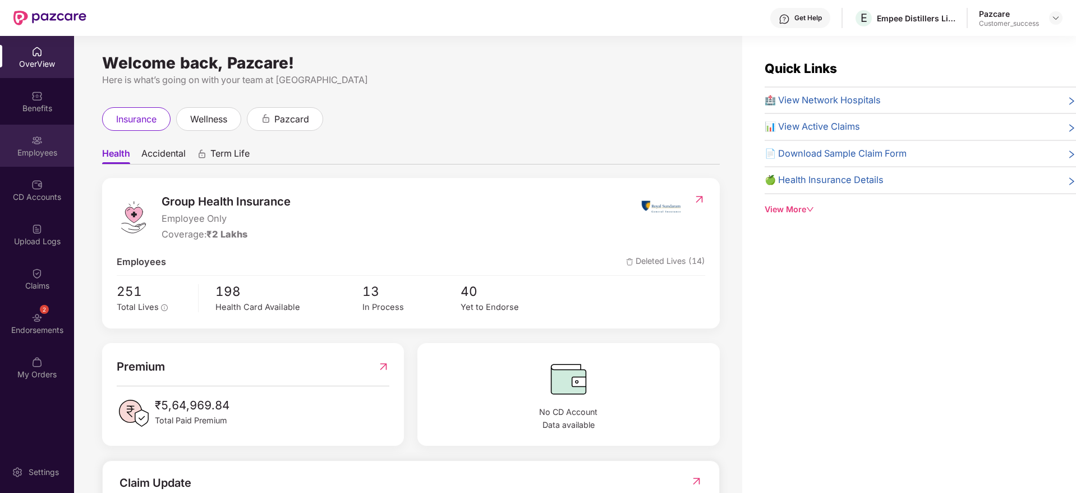
click at [12, 142] on div "Employees" at bounding box center [37, 146] width 74 height 42
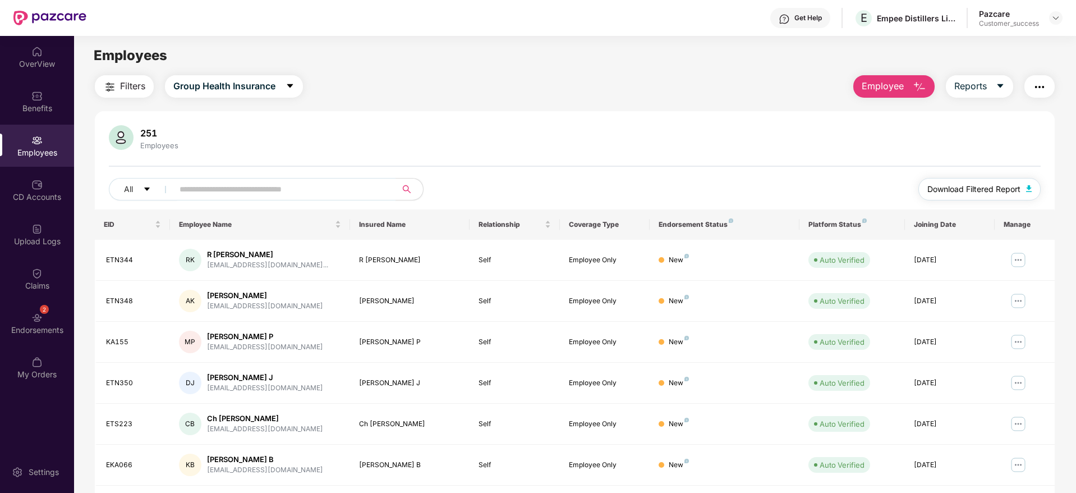
click at [973, 185] on span "Download Filtered Report" at bounding box center [973, 189] width 93 height 12
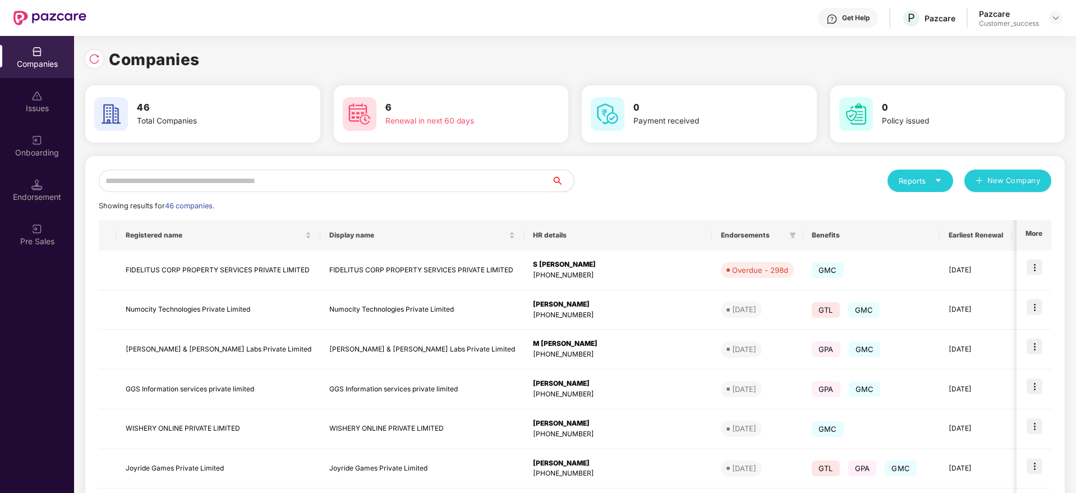
click at [342, 175] on input "text" at bounding box center [325, 180] width 453 height 22
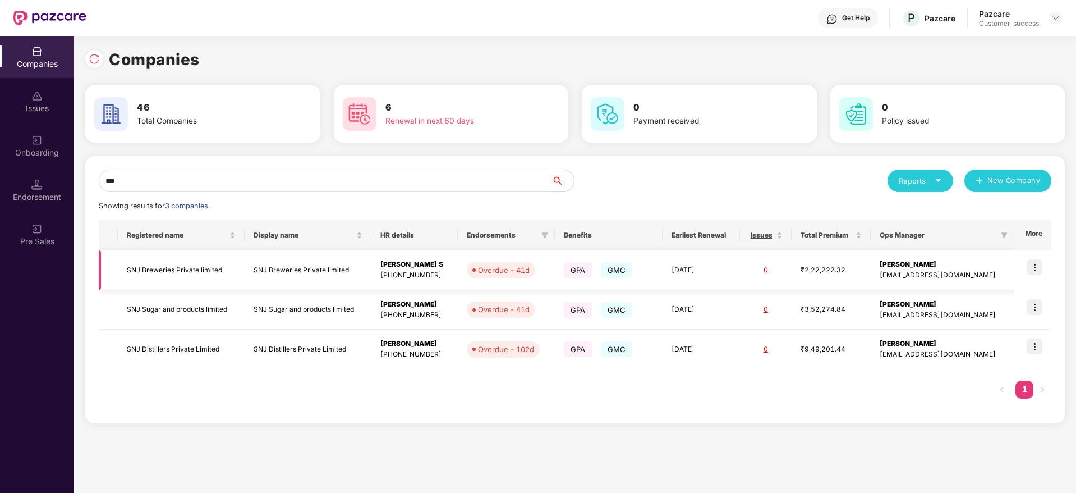
type input "***"
click at [1033, 266] on img at bounding box center [1035, 267] width 16 height 16
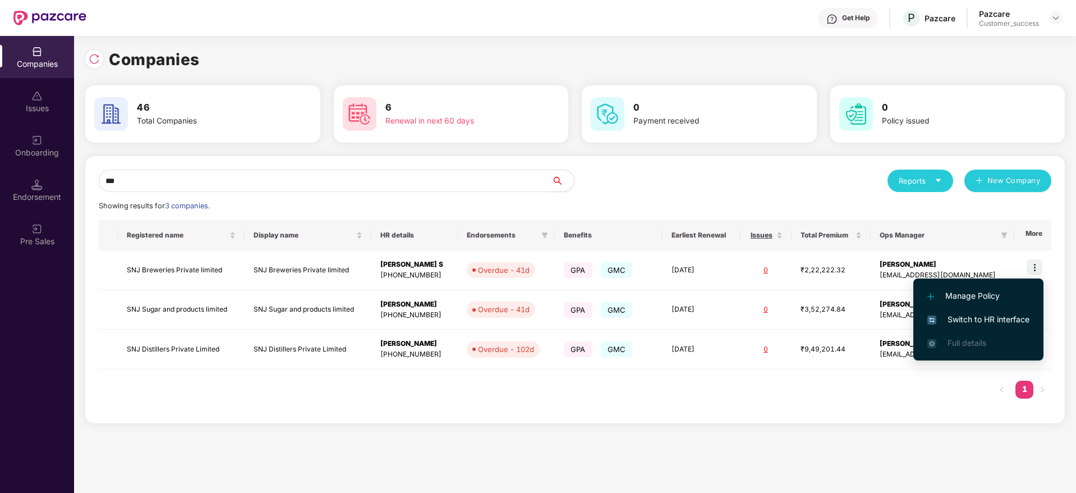
click at [993, 320] on span "Switch to HR interface" at bounding box center [978, 319] width 102 height 12
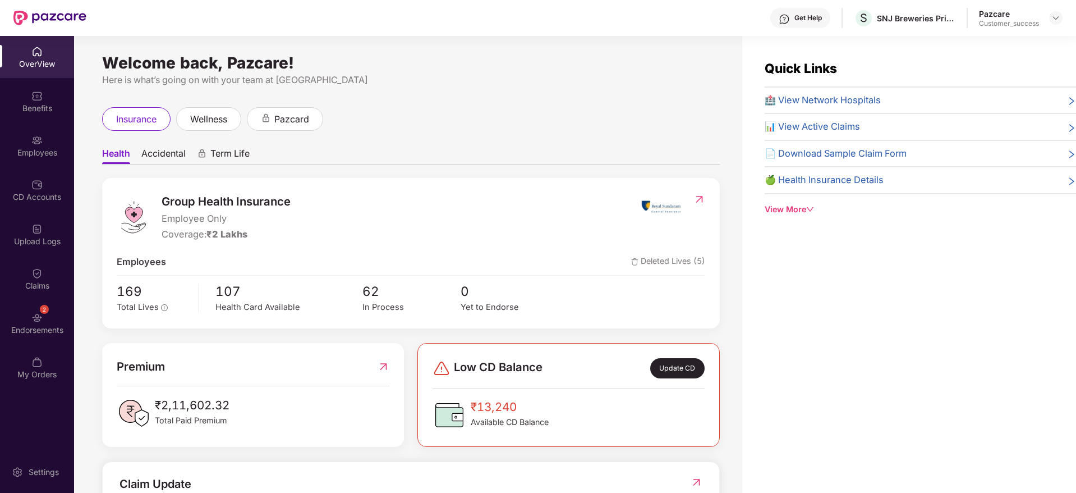
click at [44, 145] on div "Employees" at bounding box center [37, 146] width 74 height 42
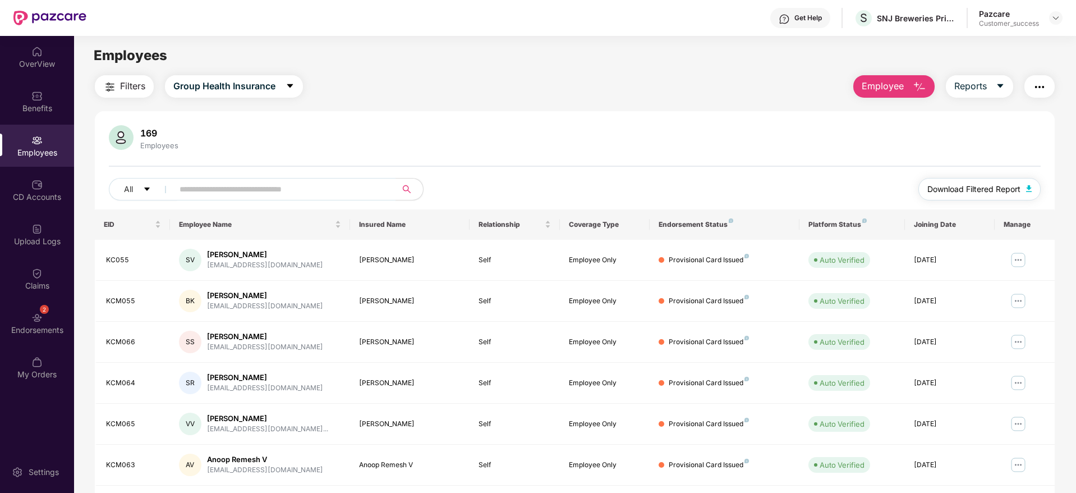
click at [978, 181] on button "Download Filtered Report" at bounding box center [979, 189] width 122 height 22
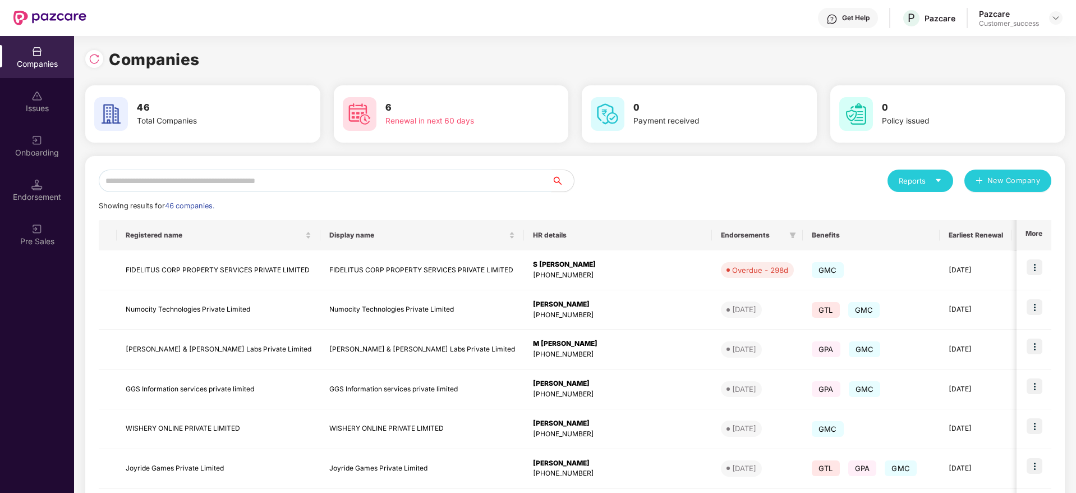
click at [385, 183] on input "text" at bounding box center [325, 180] width 453 height 22
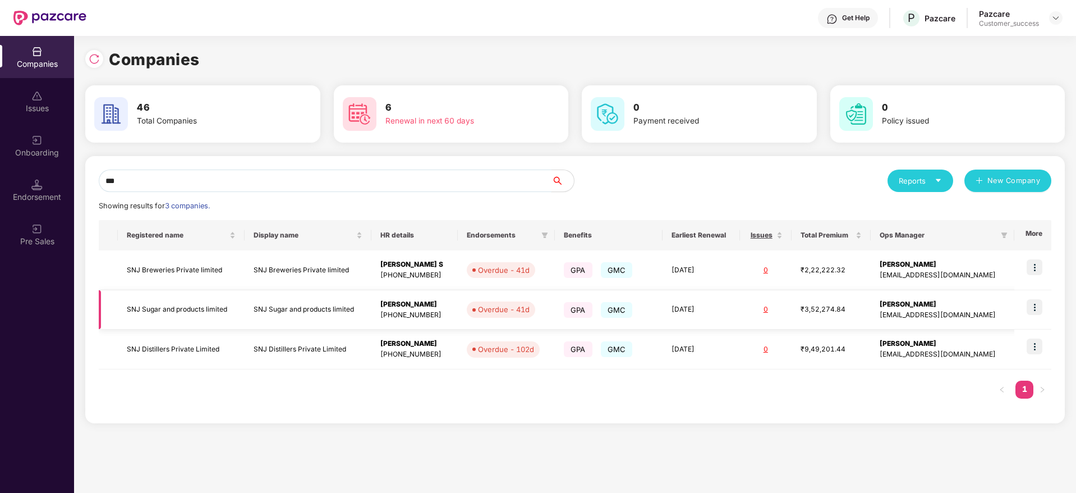
type input "***"
click at [1041, 306] on img at bounding box center [1035, 307] width 16 height 16
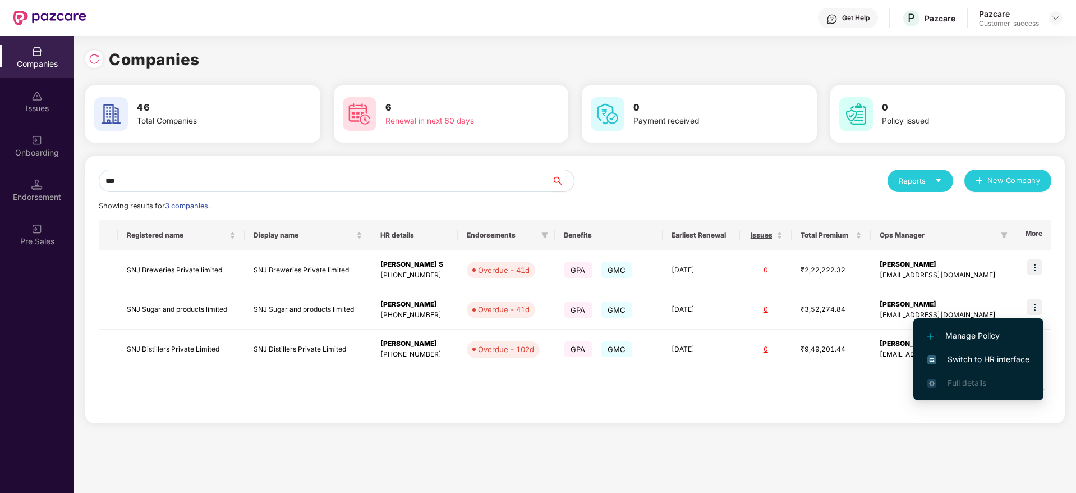
click at [995, 359] on span "Switch to HR interface" at bounding box center [978, 359] width 102 height 12
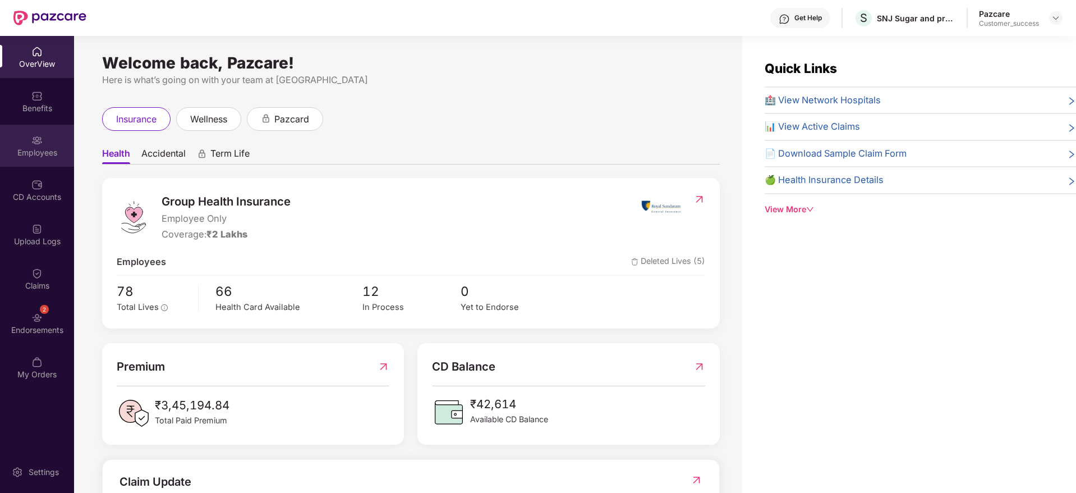
click at [47, 148] on div "Employees" at bounding box center [37, 152] width 74 height 11
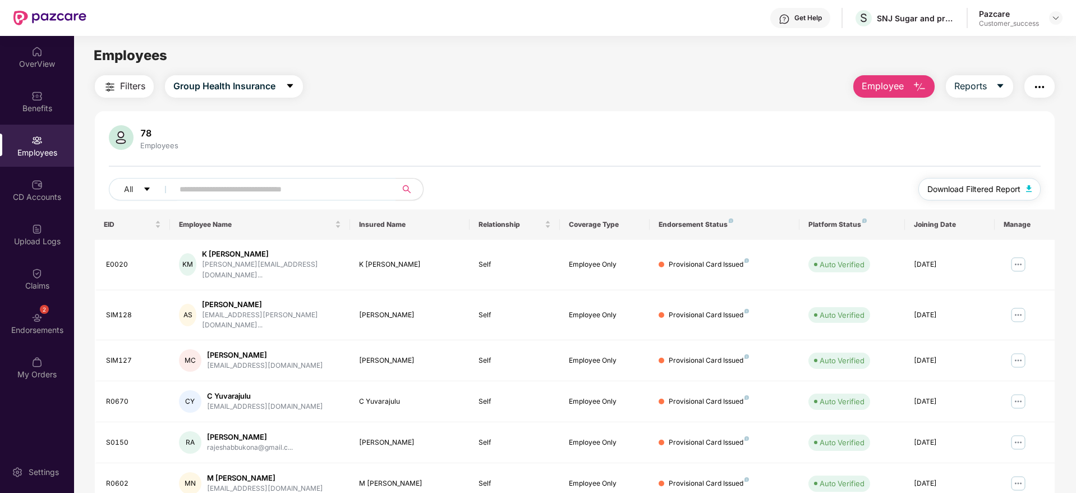
click at [960, 191] on span "Download Filtered Report" at bounding box center [973, 189] width 93 height 12
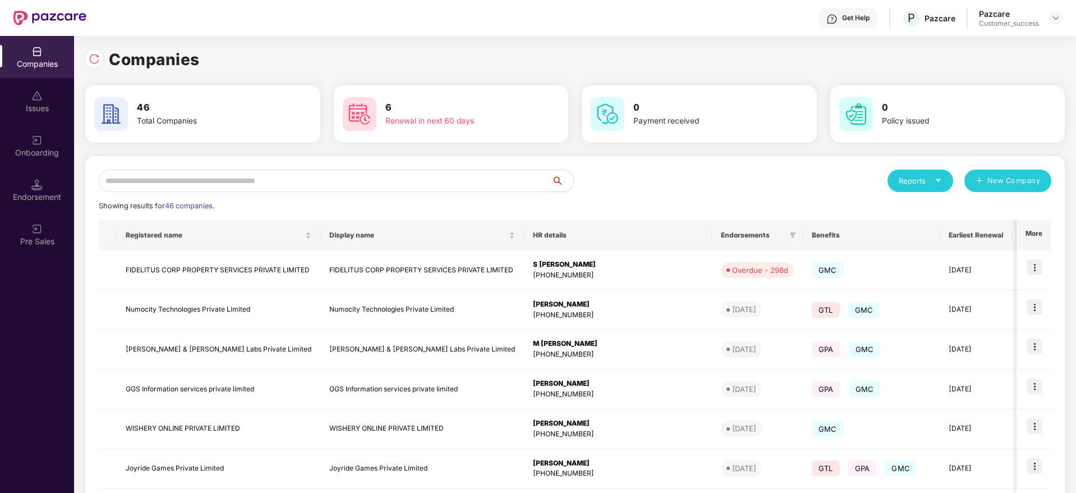
click at [368, 176] on input "text" at bounding box center [325, 180] width 453 height 22
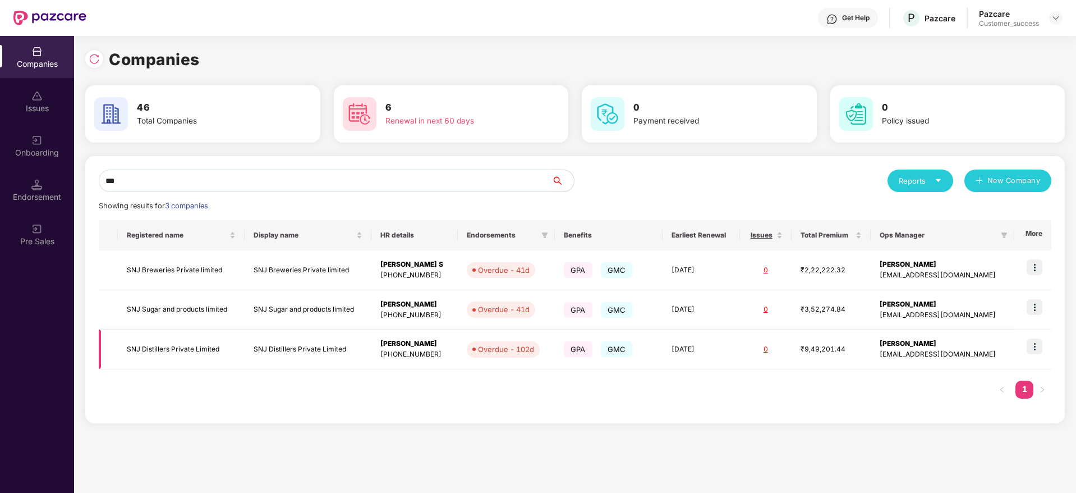
type input "***"
click at [1041, 348] on img at bounding box center [1035, 346] width 16 height 16
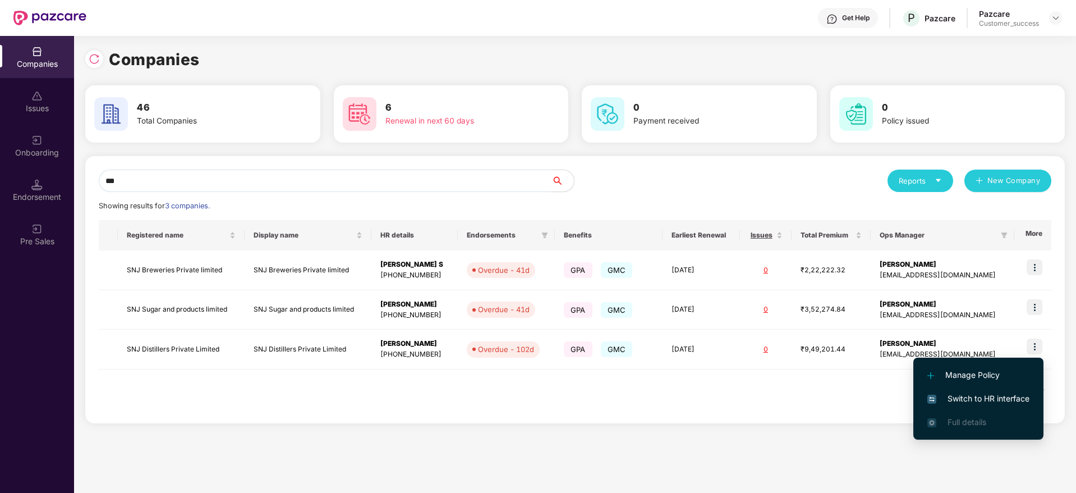
click at [984, 399] on span "Switch to HR interface" at bounding box center [978, 398] width 102 height 12
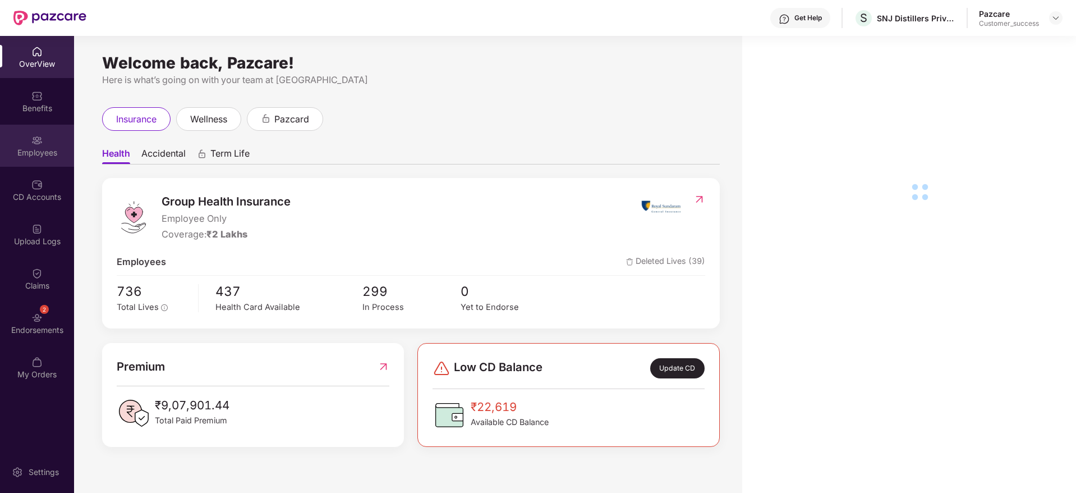
click at [33, 140] on img at bounding box center [36, 140] width 11 height 11
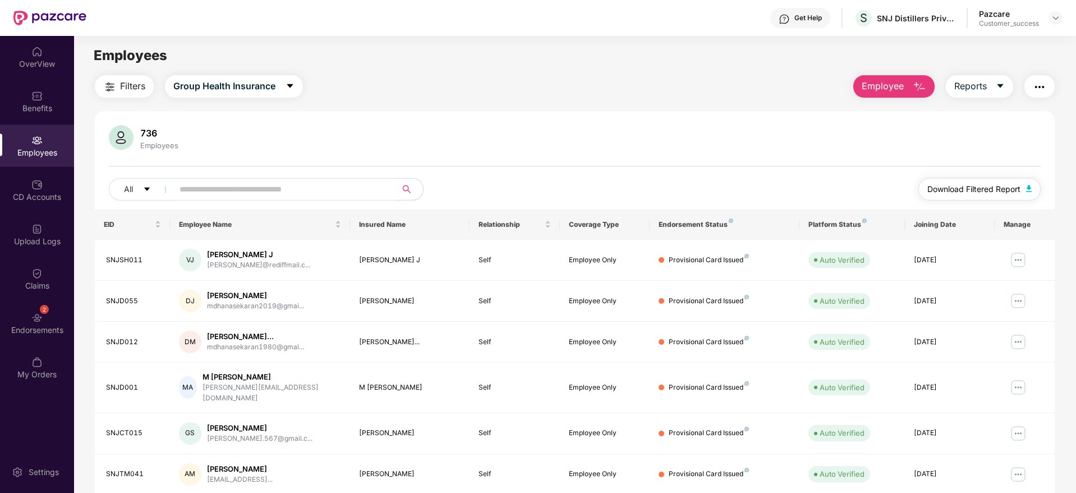
click at [970, 184] on span "Download Filtered Report" at bounding box center [973, 189] width 93 height 12
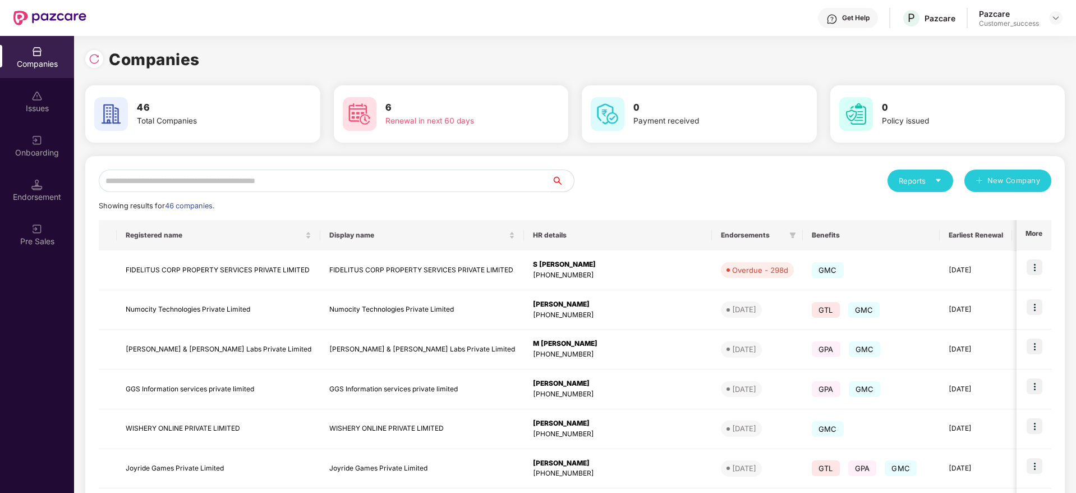
click at [298, 178] on input "text" at bounding box center [325, 180] width 453 height 22
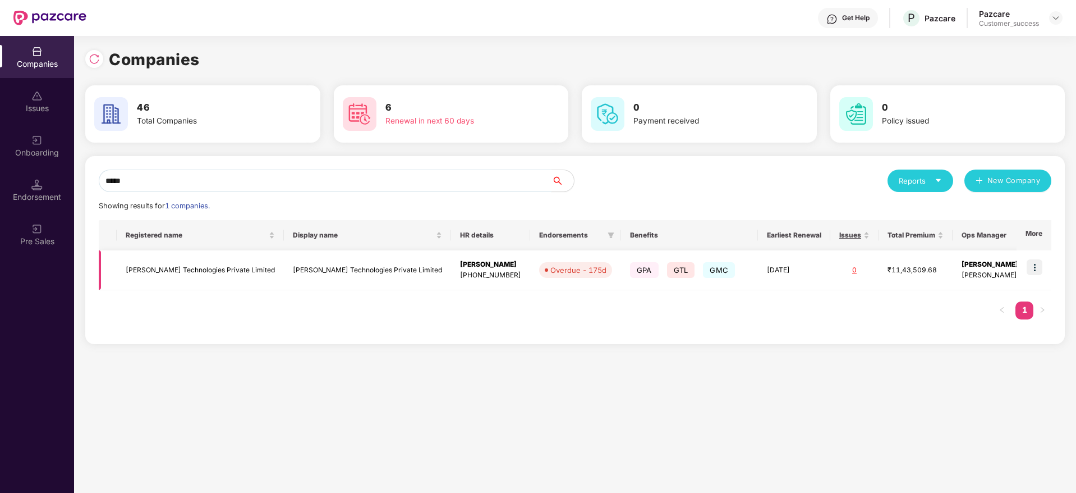
type input "*****"
click at [1038, 259] on img at bounding box center [1035, 267] width 16 height 16
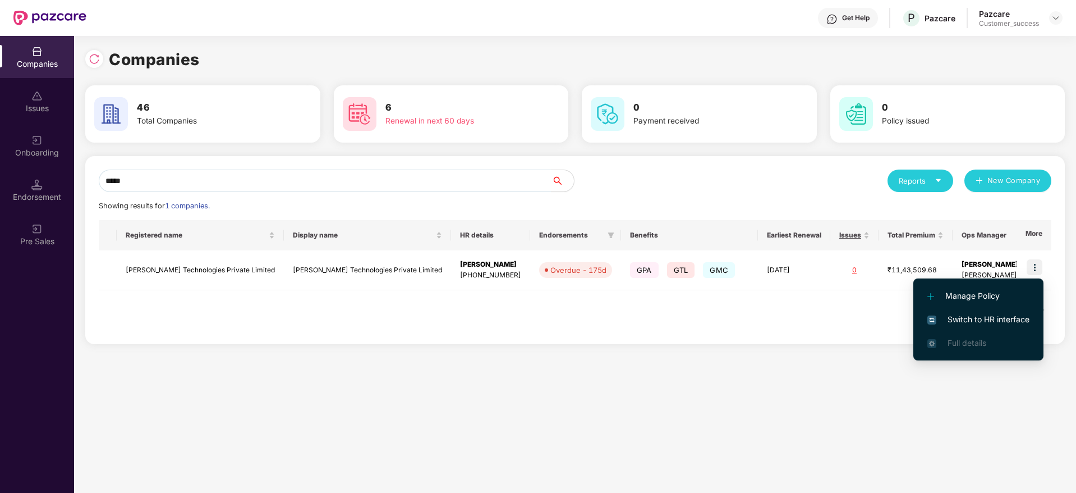
click at [1002, 319] on span "Switch to HR interface" at bounding box center [978, 319] width 102 height 12
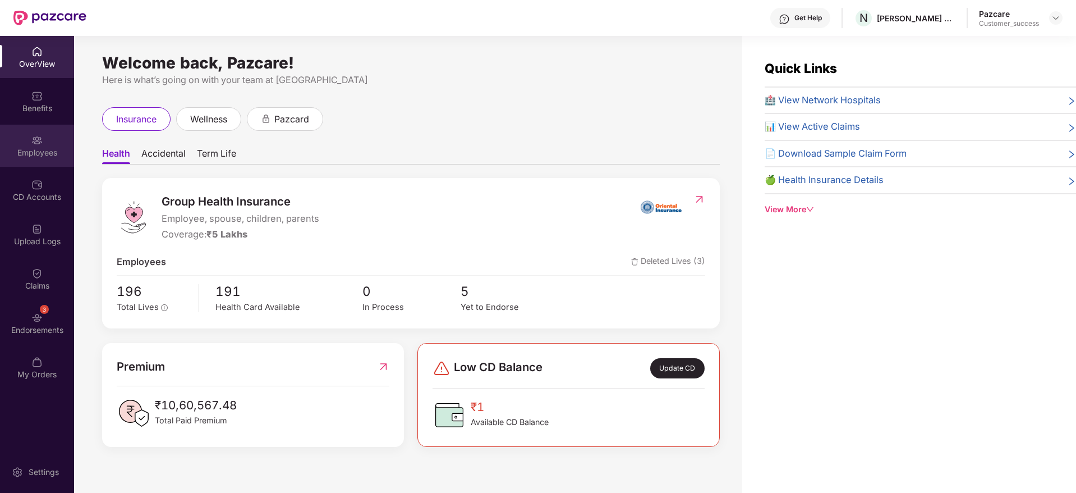
click at [49, 139] on div "Employees" at bounding box center [37, 146] width 74 height 42
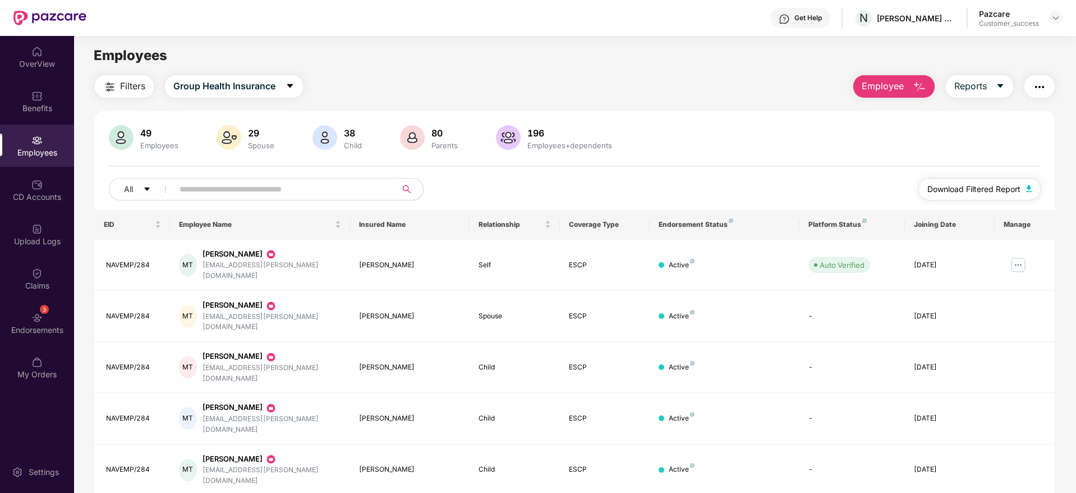
click at [944, 186] on span "Download Filtered Report" at bounding box center [973, 189] width 93 height 12
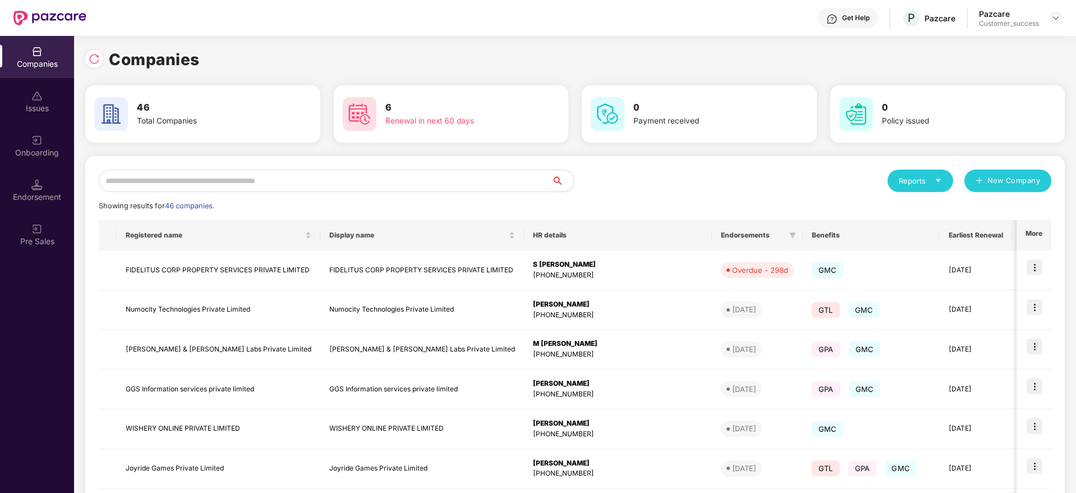
click at [281, 187] on input "text" at bounding box center [325, 180] width 453 height 22
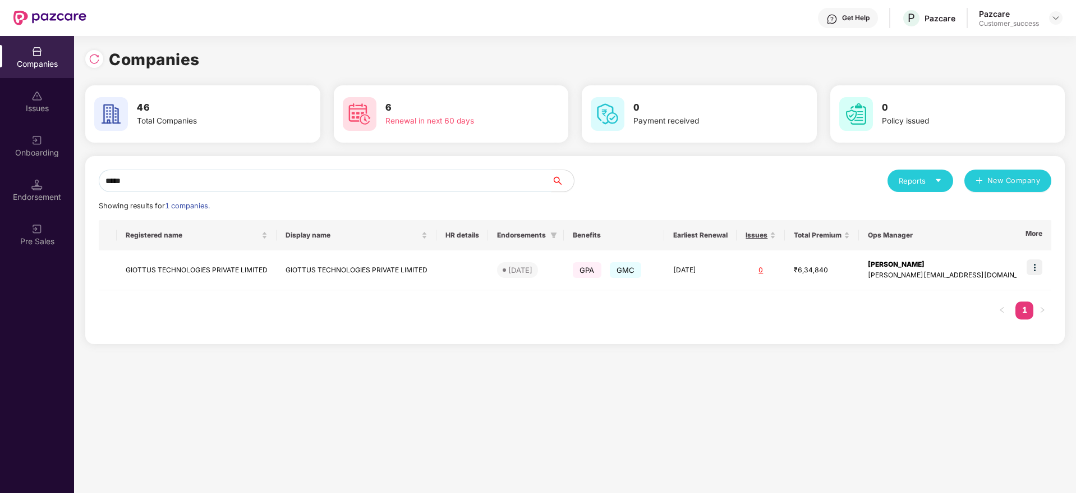
type input "*****"
click at [1032, 273] on img at bounding box center [1035, 267] width 16 height 16
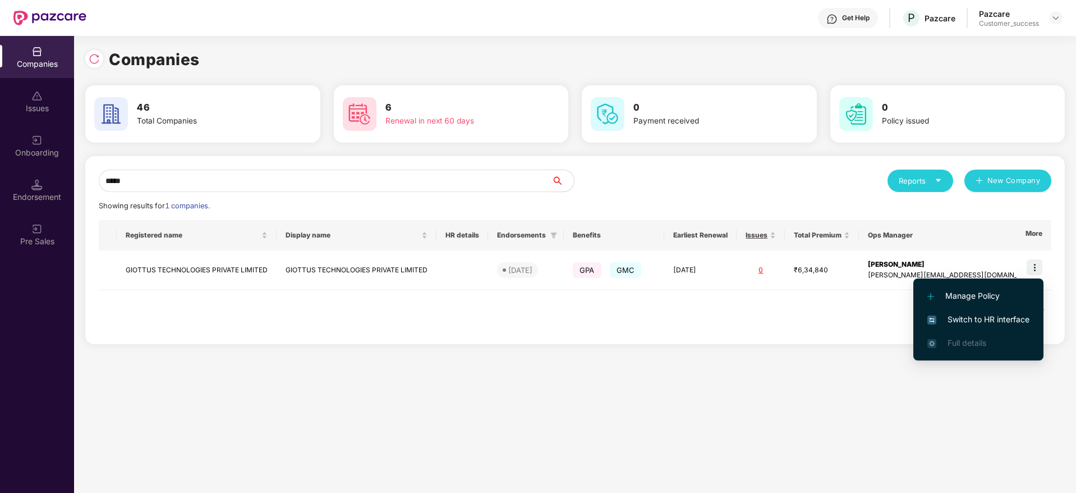
click at [1006, 314] on span "Switch to HR interface" at bounding box center [978, 319] width 102 height 12
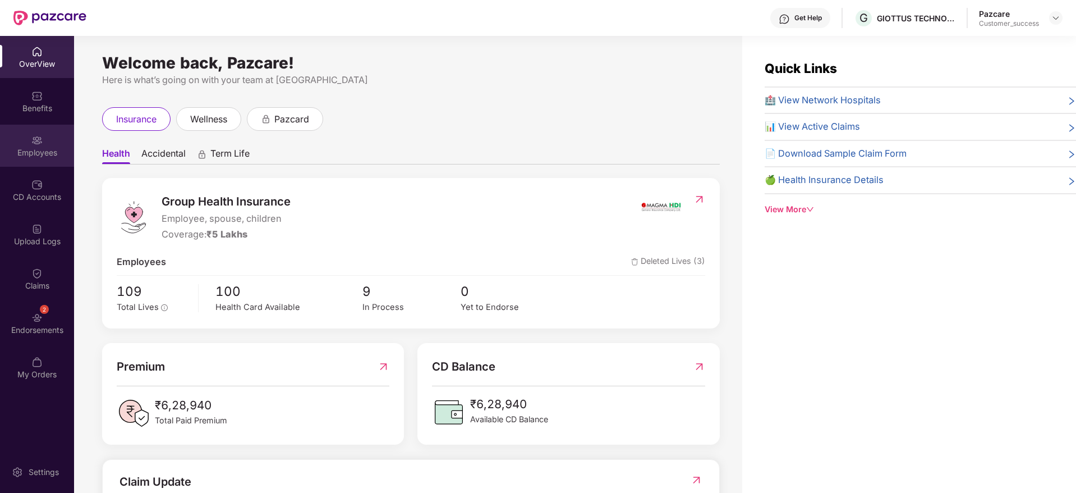
click at [44, 147] on div "Employees" at bounding box center [37, 152] width 74 height 11
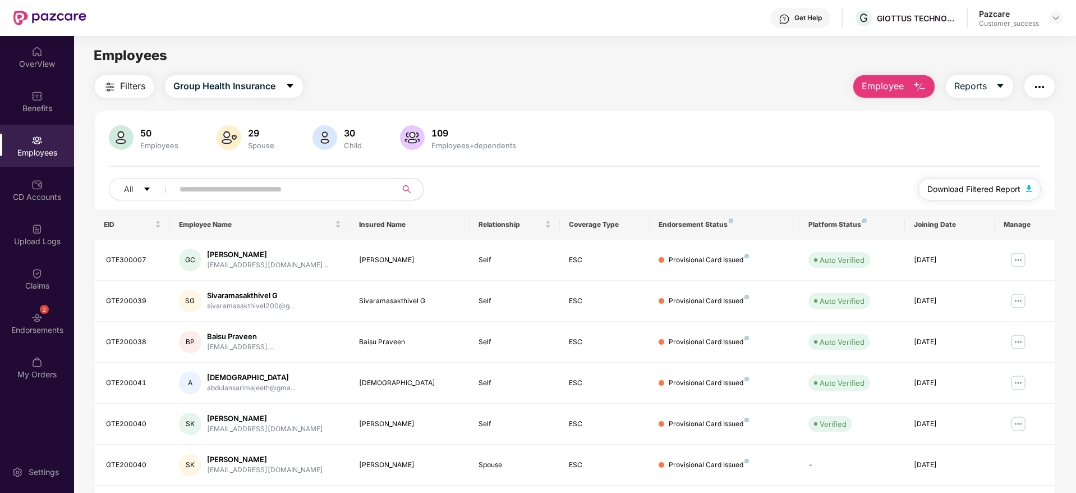
click at [979, 185] on span "Download Filtered Report" at bounding box center [973, 189] width 93 height 12
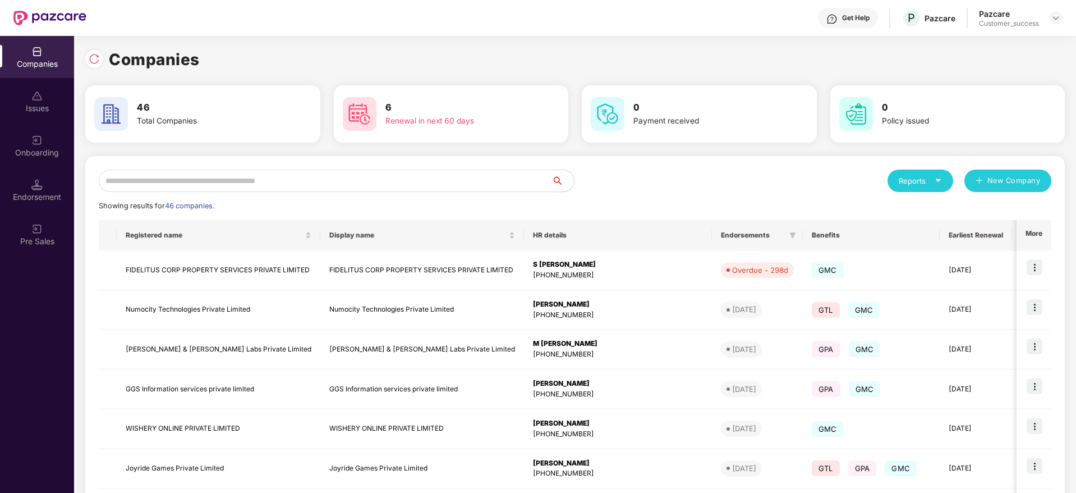
click at [249, 179] on input "text" at bounding box center [325, 180] width 453 height 22
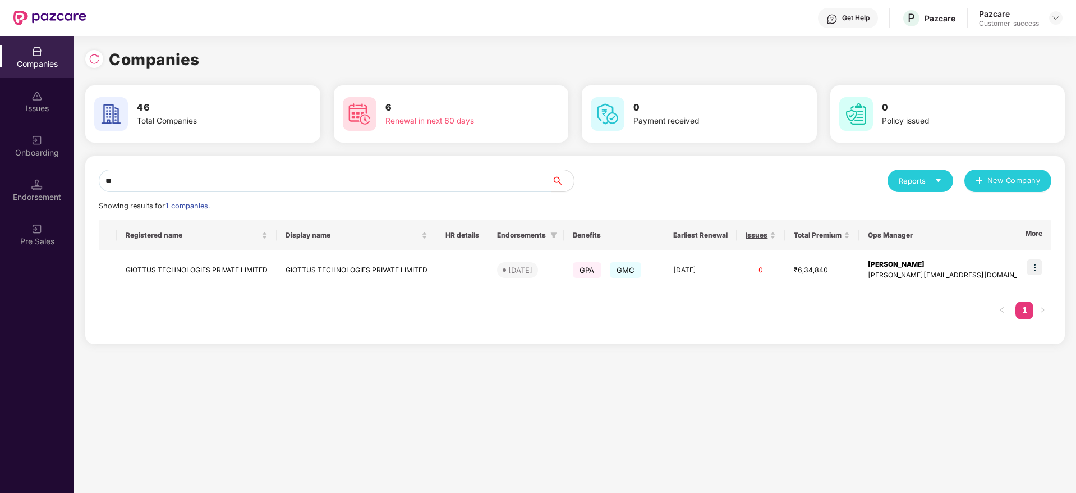
type input "*"
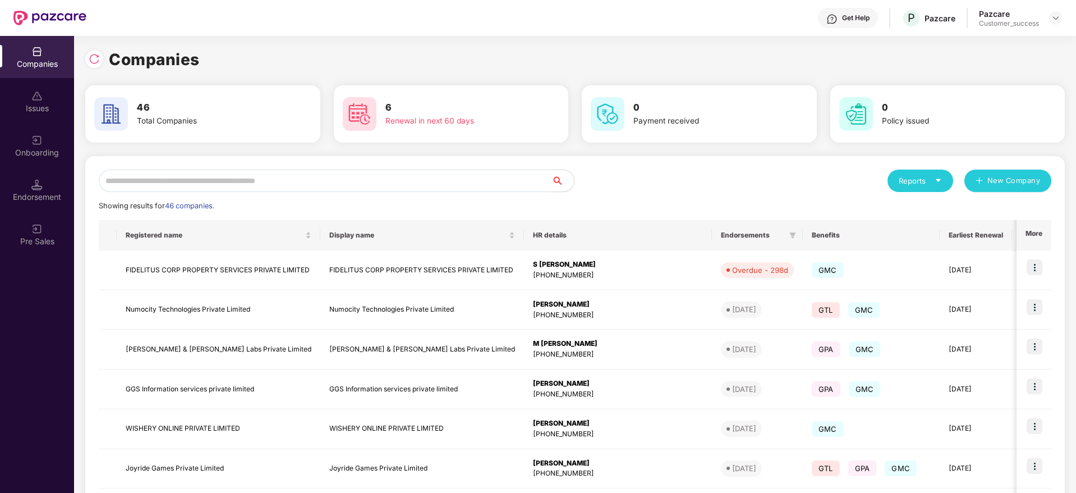
click at [344, 177] on input "text" at bounding box center [325, 180] width 453 height 22
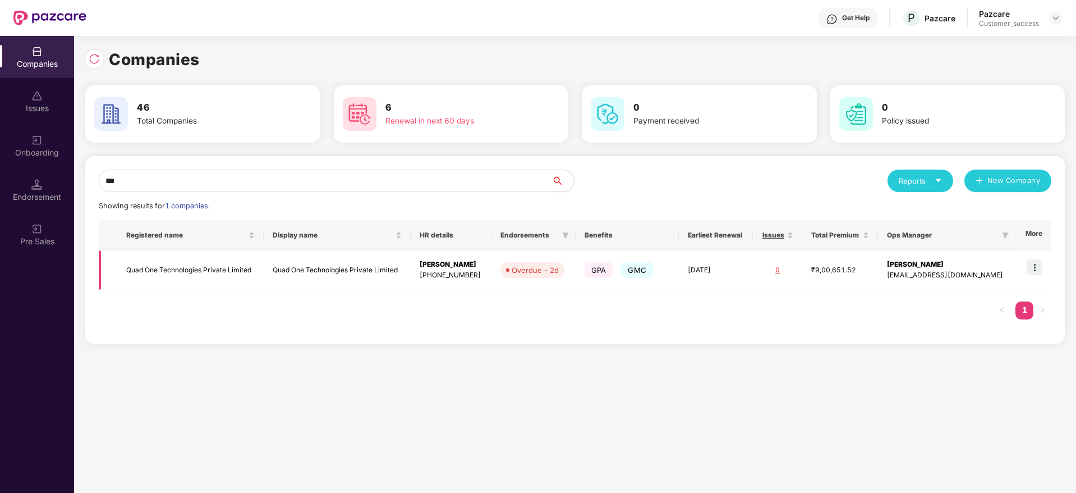
type input "***"
click at [1037, 263] on img at bounding box center [1035, 267] width 16 height 16
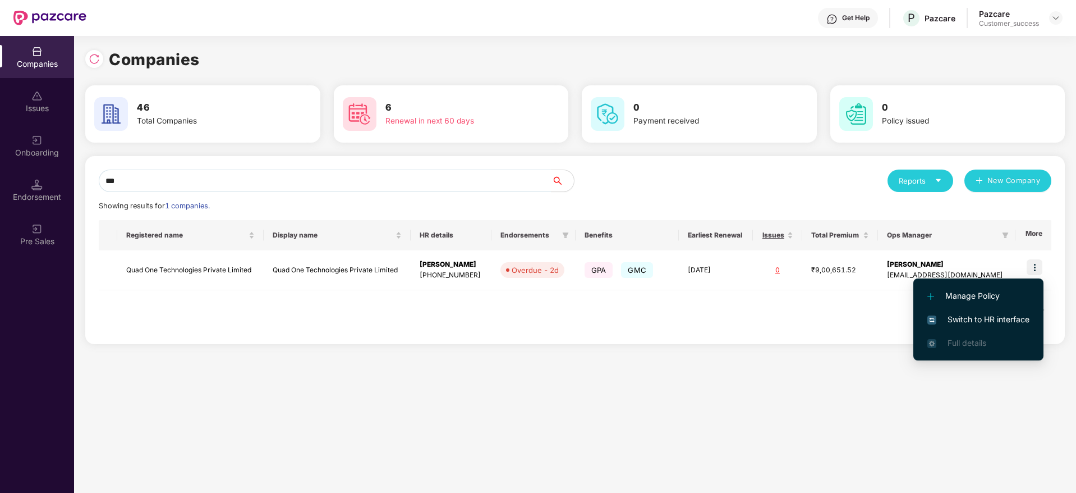
click at [1000, 316] on span "Switch to HR interface" at bounding box center [978, 319] width 102 height 12
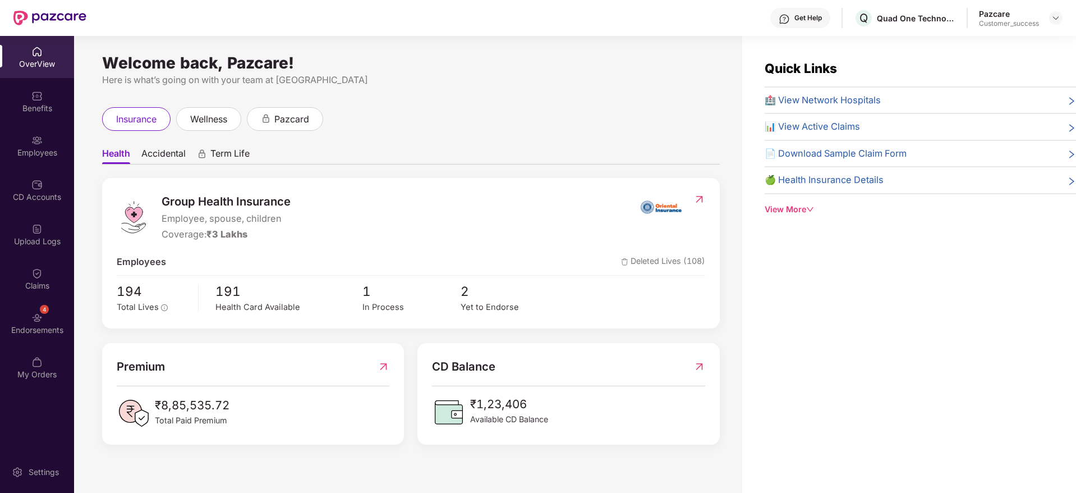
click at [26, 154] on div "Employees" at bounding box center [37, 152] width 74 height 11
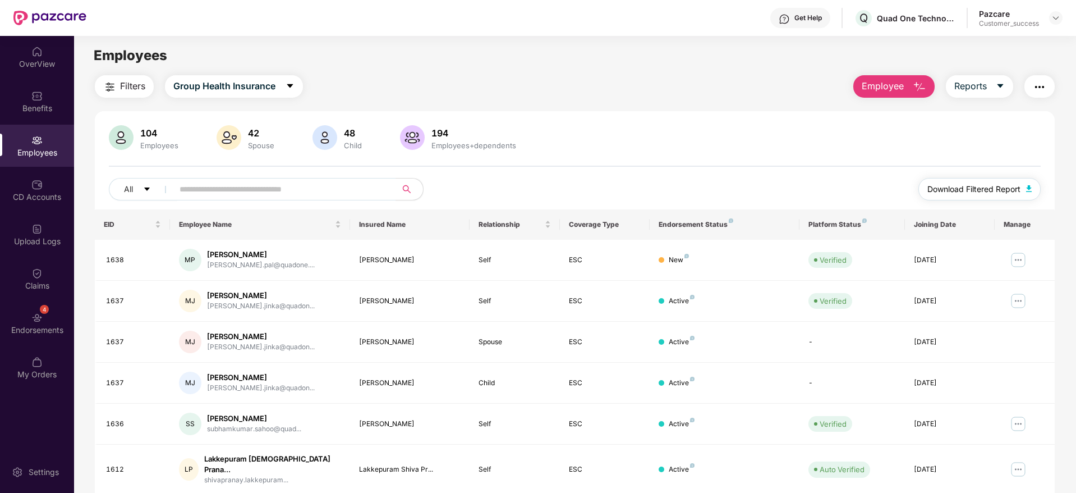
click at [942, 190] on span "Download Filtered Report" at bounding box center [973, 189] width 93 height 12
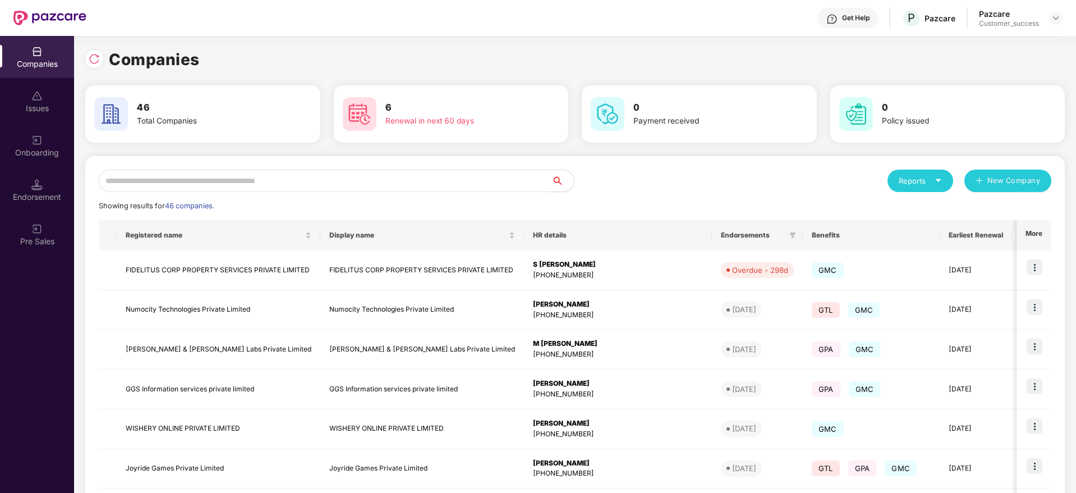
click at [390, 182] on input "text" at bounding box center [325, 180] width 453 height 22
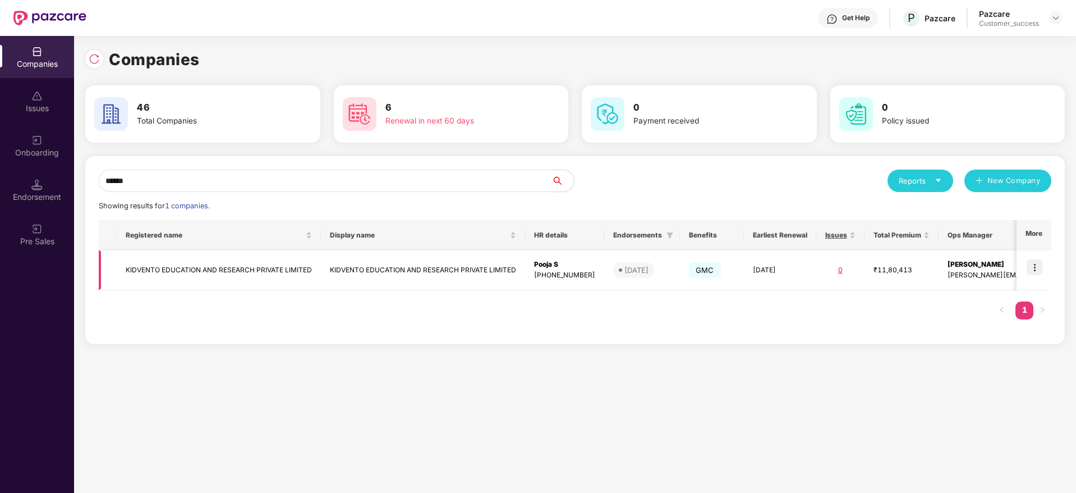
type input "******"
click at [1034, 263] on img at bounding box center [1035, 267] width 16 height 16
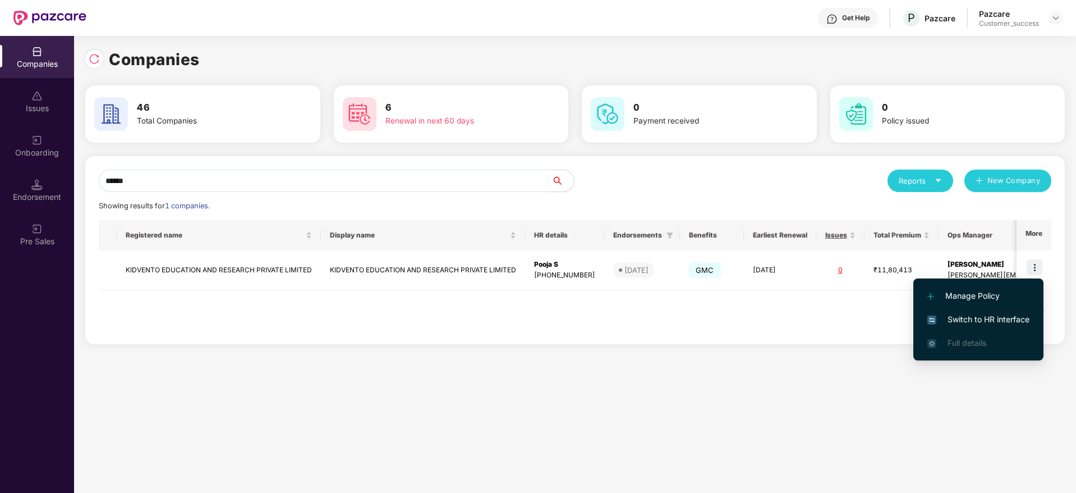
click at [982, 321] on span "Switch to HR interface" at bounding box center [978, 319] width 102 height 12
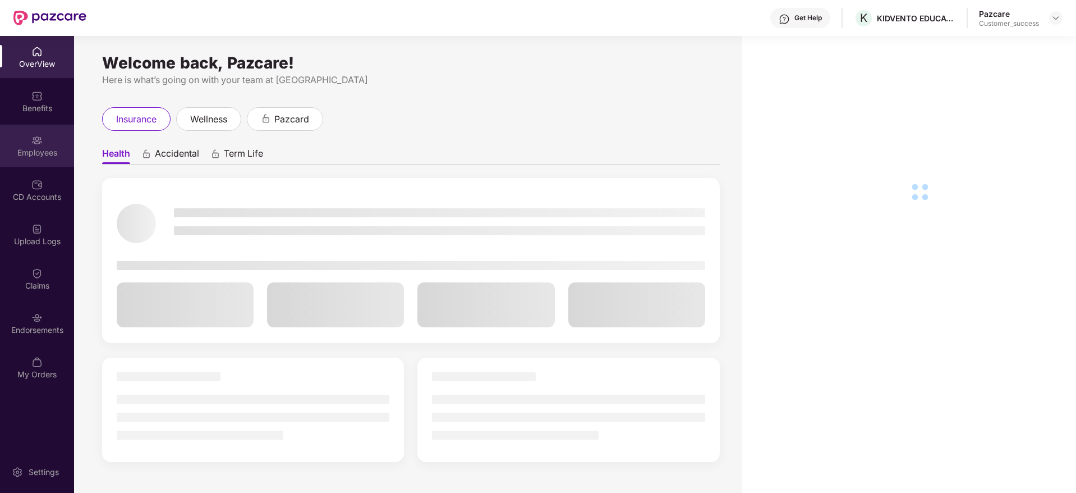
click at [44, 144] on div "Employees" at bounding box center [37, 146] width 74 height 42
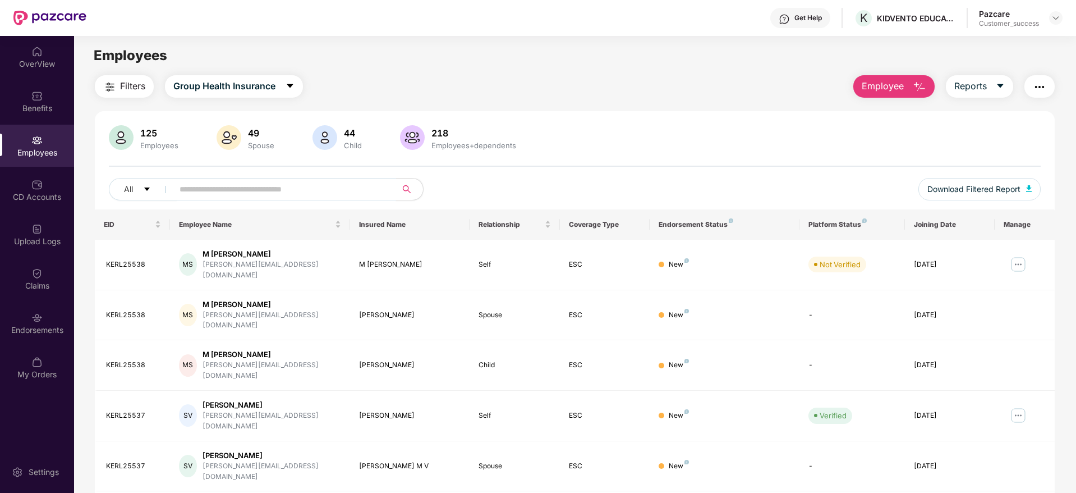
click at [295, 183] on input "text" at bounding box center [280, 189] width 201 height 17
click at [954, 187] on span "Download Filtered Report" at bounding box center [973, 189] width 93 height 12
